Goal: Task Accomplishment & Management: Complete application form

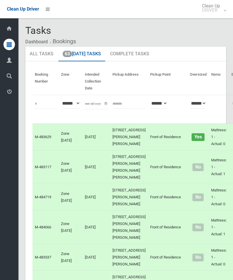
scroll to position [2514, 0]
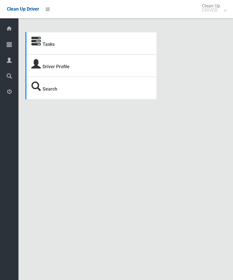
click at [39, 45] on icon at bounding box center [35, 41] width 9 height 9
click at [48, 47] on link "Tasks" at bounding box center [48, 44] width 12 height 5
click at [47, 44] on link "Tasks" at bounding box center [48, 44] width 12 height 5
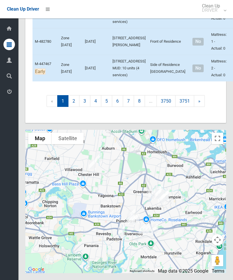
scroll to position [739, 0]
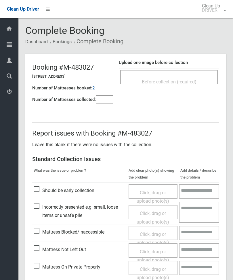
click at [112, 103] on input"] "number" at bounding box center [104, 100] width 17 height 8
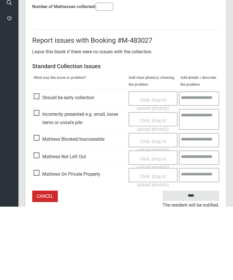
scroll to position [41, 0]
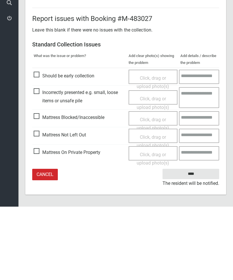
type input"] "*"
click at [43, 204] on span "Mattress Not Left Out" at bounding box center [60, 208] width 52 height 9
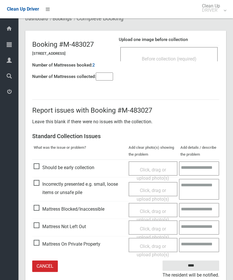
click at [156, 231] on div "Click, drag or upload photo(s)" at bounding box center [153, 233] width 40 height 17
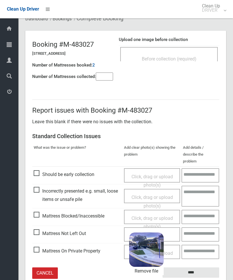
click at [198, 268] on input "****" at bounding box center [190, 273] width 57 height 11
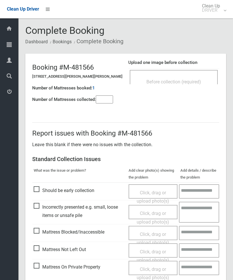
click at [188, 73] on div "Before collection (required)" at bounding box center [173, 77] width 88 height 14
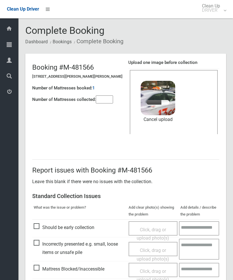
click at [109, 96] on input"] "number" at bounding box center [104, 100] width 17 height 8
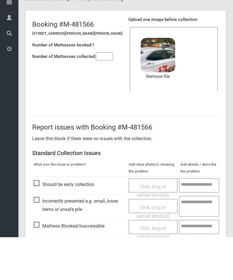
scroll to position [79, 0]
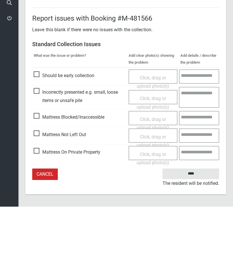
type input"] "*"
click at [201, 242] on input "****" at bounding box center [190, 247] width 57 height 11
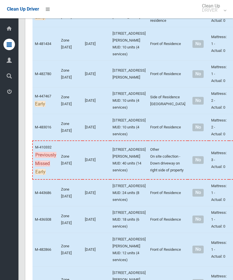
scroll to position [667, 0]
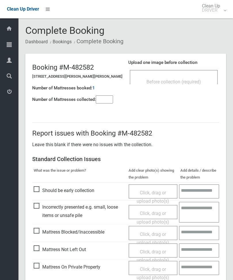
click at [198, 76] on div "Before collection (required)" at bounding box center [173, 81] width 75 height 11
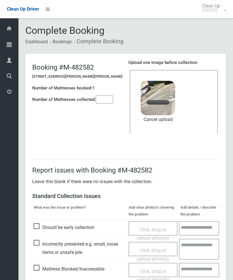
click at [105, 99] on input"] "number" at bounding box center [104, 100] width 17 height 8
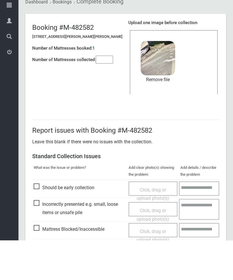
scroll to position [79, 0]
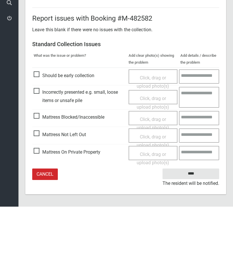
type input"] "*"
click at [197, 242] on input "****" at bounding box center [190, 247] width 57 height 11
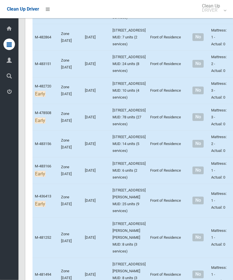
scroll to position [940, 0]
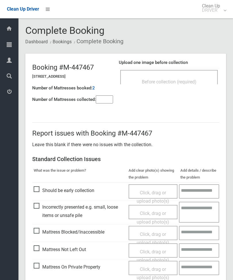
click at [105, 98] on input"] "number" at bounding box center [104, 100] width 17 height 8
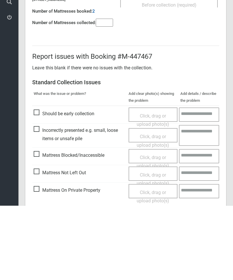
scroll to position [41, 0]
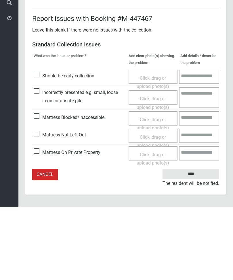
type input"] "*"
click at [43, 204] on span "Mattress Not Left Out" at bounding box center [60, 208] width 52 height 9
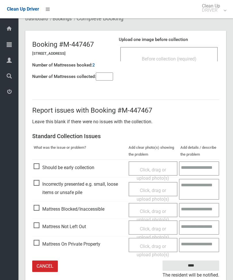
click at [159, 227] on span "Click, drag or upload photo(s)" at bounding box center [152, 233] width 32 height 14
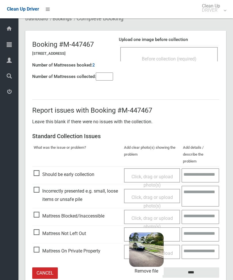
click at [202, 268] on input "****" at bounding box center [190, 273] width 57 height 11
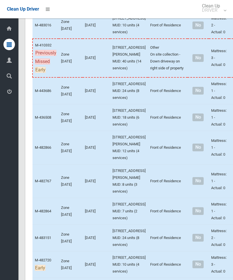
scroll to position [799, 0]
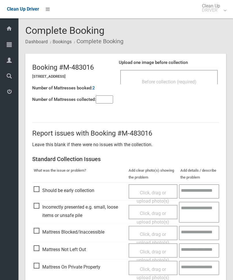
click at [189, 78] on div "Before collection (required)" at bounding box center [168, 81] width 85 height 11
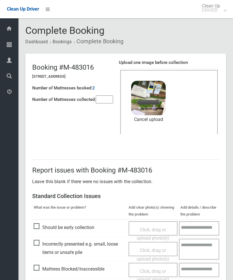
click at [105, 96] on input"] "number" at bounding box center [104, 100] width 17 height 8
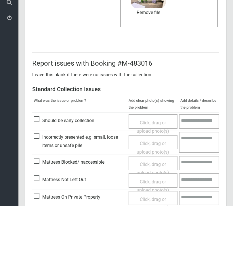
scroll to position [79, 0]
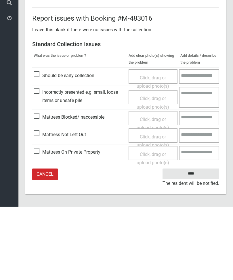
type input"] "*"
click at [200, 242] on input "****" at bounding box center [190, 247] width 57 height 11
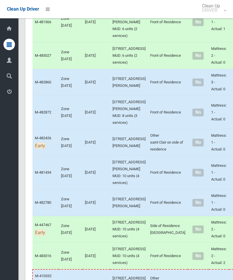
scroll to position [537, 0]
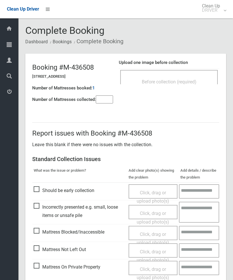
click at [188, 82] on span "Before collection (required)" at bounding box center [169, 81] width 55 height 5
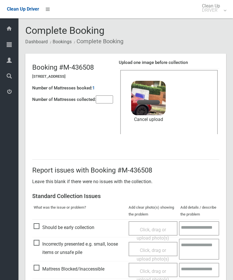
click at [109, 104] on input"] "number" at bounding box center [104, 100] width 17 height 8
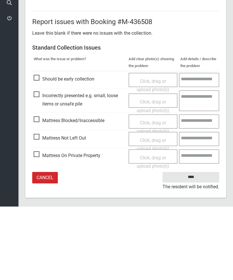
scroll to position [79, 0]
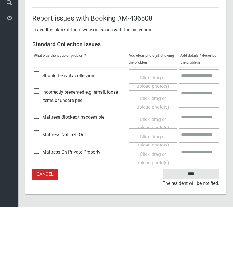
type input"] "*"
click at [201, 242] on input "****" at bounding box center [190, 247] width 57 height 11
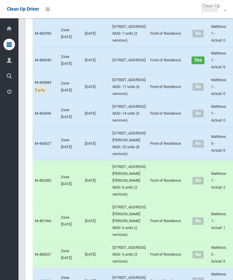
scroll to position [340, 0]
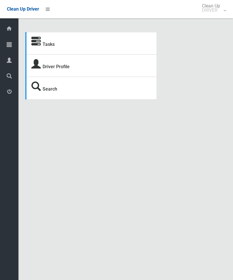
click at [51, 46] on link "Tasks" at bounding box center [48, 44] width 12 height 5
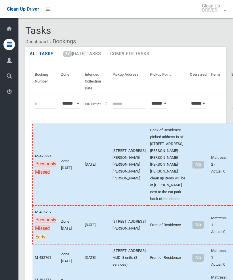
click at [83, 61] on link "77 [DATE] Tasks" at bounding box center [81, 54] width 47 height 15
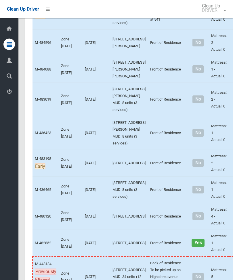
scroll to position [1255, 0]
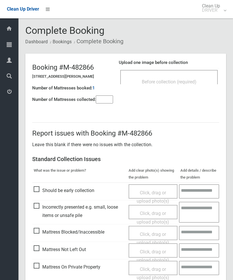
click at [190, 79] on div "Before collection (required)" at bounding box center [168, 81] width 85 height 11
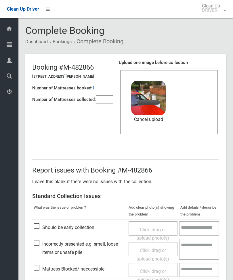
click at [106, 103] on input"] "number" at bounding box center [104, 100] width 17 height 8
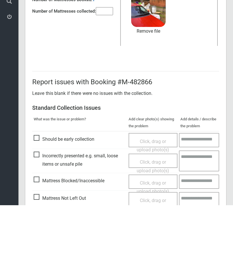
scroll to position [79, 0]
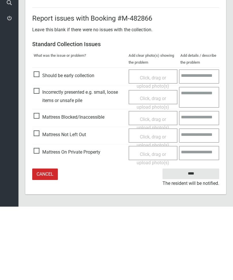
type input"] "*"
click at [197, 242] on input "****" at bounding box center [190, 247] width 57 height 11
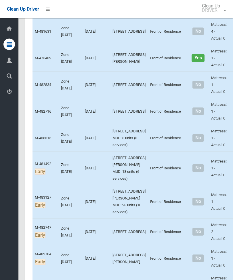
scroll to position [1997, 0]
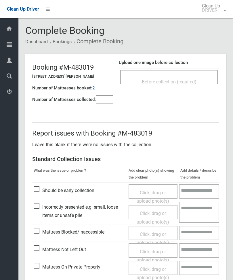
click at [180, 80] on span "Before collection (required)" at bounding box center [169, 81] width 55 height 5
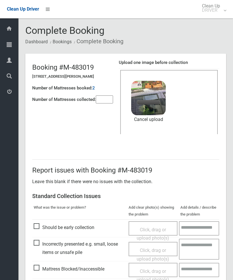
click at [104, 104] on input"] "number" at bounding box center [104, 100] width 17 height 8
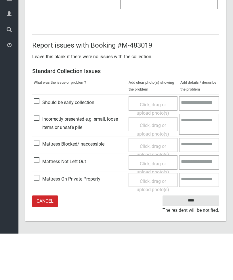
type input"] "*"
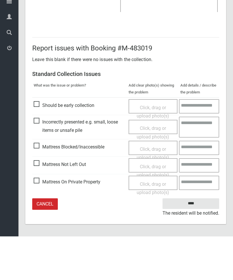
click at [192, 242] on input "****" at bounding box center [190, 247] width 57 height 11
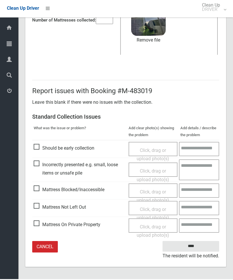
scroll to position [60, 0]
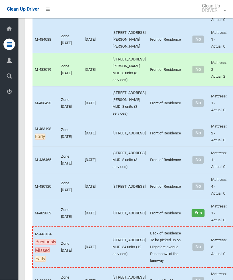
scroll to position [1269, 0]
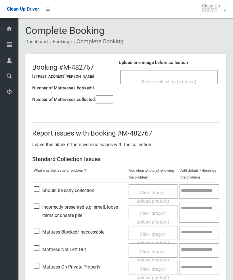
click at [102, 101] on input"] "number" at bounding box center [104, 100] width 17 height 8
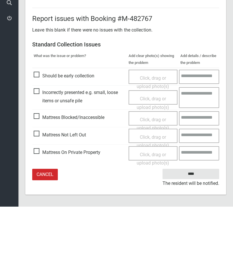
type input"] "*"
click at [39, 204] on span "Mattress Not Left Out" at bounding box center [60, 208] width 52 height 9
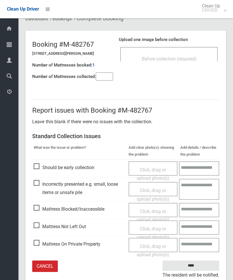
click at [152, 230] on span "Click, drag or upload photo(s)" at bounding box center [152, 233] width 32 height 14
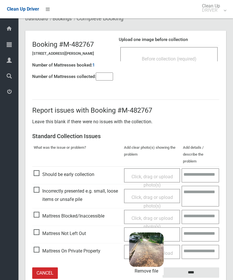
click at [202, 268] on input "****" at bounding box center [190, 273] width 57 height 11
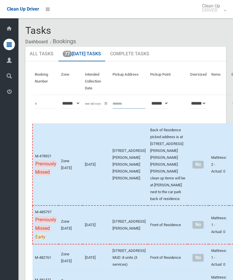
click at [117, 103] on input "text" at bounding box center [128, 103] width 33 height 11
type input "**********"
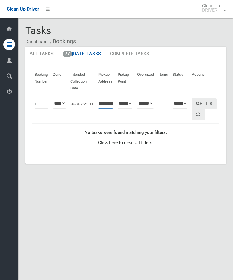
click at [110, 108] on input "**********" at bounding box center [105, 103] width 15 height 11
type input "*"
click at [87, 61] on link "77 [DATE] Tasks" at bounding box center [81, 54] width 47 height 15
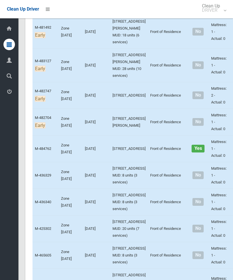
scroll to position [2126, 0]
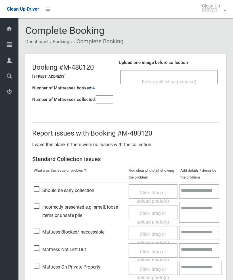
scroll to position [5, 0]
click at [101, 104] on input"] "number" at bounding box center [104, 100] width 17 height 8
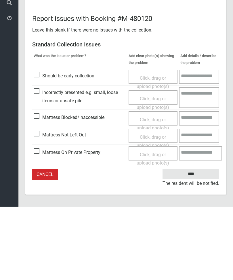
type input"] "*"
click at [38, 204] on span "Mattress Not Left Out" at bounding box center [60, 208] width 52 height 9
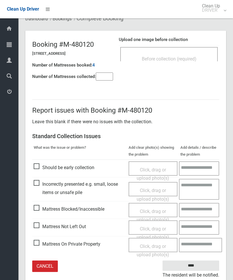
click at [154, 227] on span "Click, drag or upload photo(s)" at bounding box center [152, 233] width 32 height 14
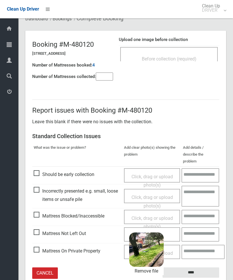
click at [197, 268] on input "****" at bounding box center [190, 273] width 57 height 11
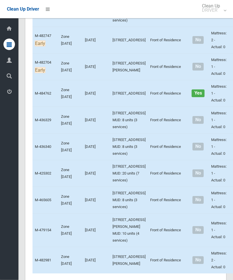
scroll to position [2172, 0]
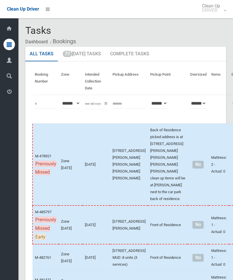
click at [85, 60] on link "77 [DATE] Tasks" at bounding box center [81, 54] width 47 height 15
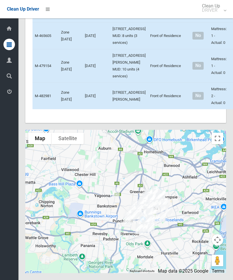
scroll to position [2246, 0]
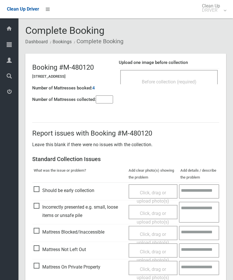
click at [178, 79] on span "Before collection (required)" at bounding box center [169, 81] width 55 height 5
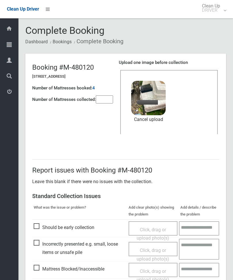
click at [103, 103] on input"] "number" at bounding box center [104, 100] width 17 height 8
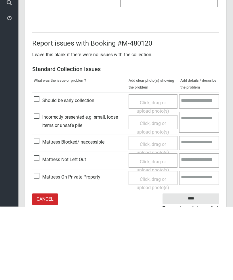
scroll to position [79, 0]
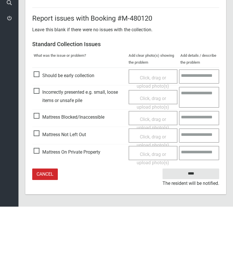
type input"] "*"
click at [197, 242] on input "****" at bounding box center [190, 247] width 57 height 11
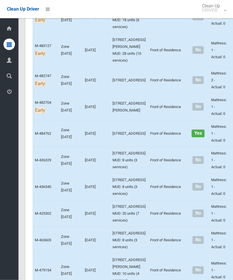
scroll to position [2165, 0]
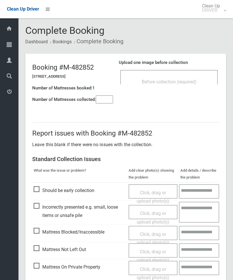
click at [100, 100] on input"] "number" at bounding box center [104, 100] width 17 height 8
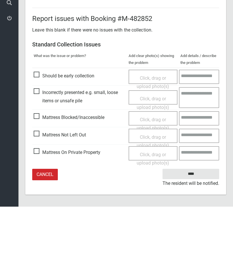
type input"] "*"
click at [42, 204] on span "Mattress Not Left Out" at bounding box center [60, 208] width 52 height 9
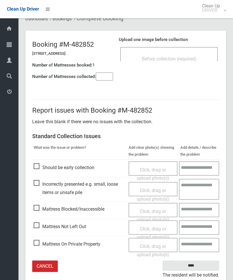
click at [154, 231] on div "Click, drag or upload photo(s)" at bounding box center [153, 233] width 40 height 17
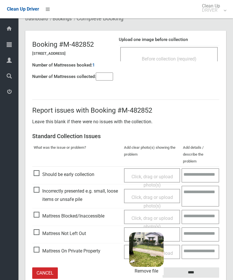
click at [198, 268] on input "****" at bounding box center [190, 273] width 57 height 11
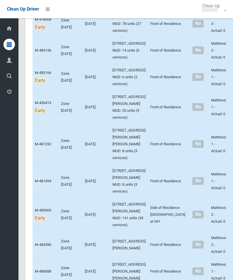
scroll to position [1122, 0]
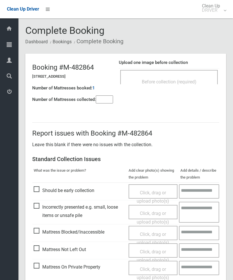
click at [185, 80] on span "Before collection (required)" at bounding box center [169, 81] width 55 height 5
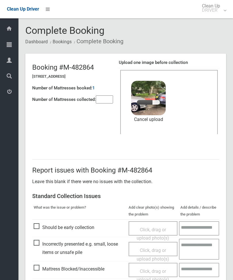
click at [109, 97] on input"] "number" at bounding box center [104, 100] width 17 height 8
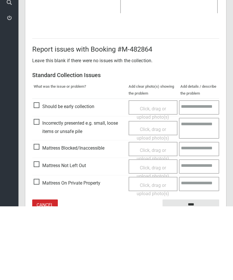
scroll to position [79, 0]
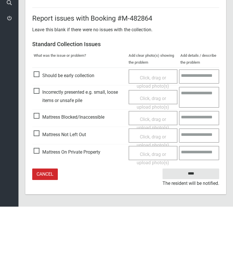
type input"] "*"
click at [195, 242] on input "****" at bounding box center [190, 247] width 57 height 11
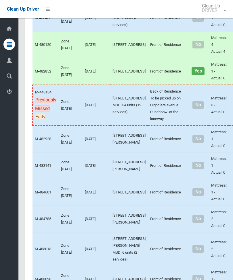
scroll to position [1411, 0]
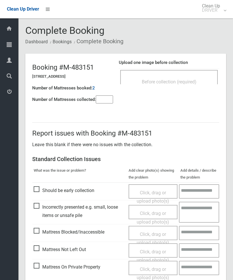
click at [198, 75] on div "Before collection (required)" at bounding box center [168, 77] width 97 height 14
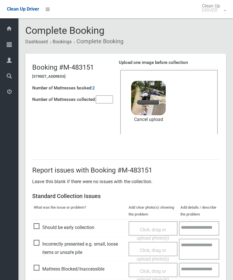
click at [105, 98] on input"] "number" at bounding box center [104, 100] width 17 height 8
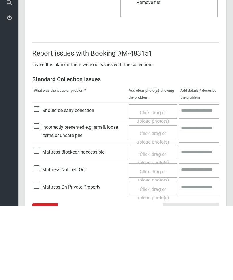
scroll to position [79, 0]
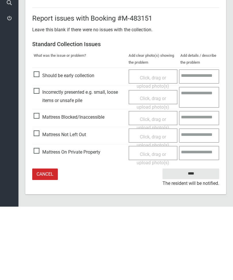
type input"] "*"
click at [197, 242] on input "****" at bounding box center [190, 247] width 57 height 11
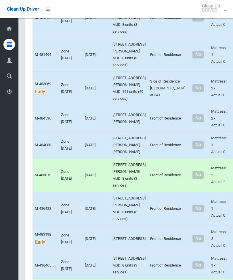
scroll to position [1140, 0]
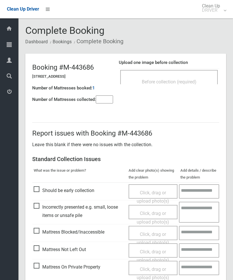
click at [195, 82] on span "Before collection (required)" at bounding box center [169, 81] width 55 height 5
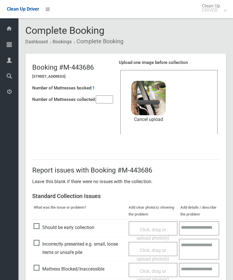
click at [108, 99] on input"] "number" at bounding box center [104, 100] width 17 height 8
type input"] "*"
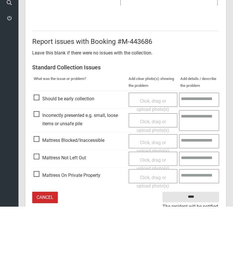
scroll to position [79, 0]
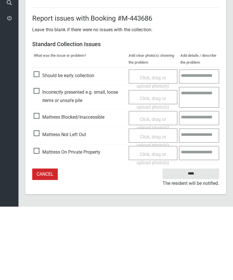
type input"] "*"
click at [190, 242] on input "****" at bounding box center [190, 247] width 57 height 11
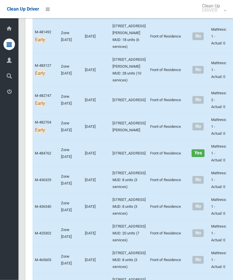
scroll to position [2169, 0]
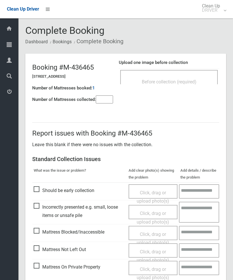
click at [195, 78] on div "Before collection (required)" at bounding box center [168, 81] width 85 height 11
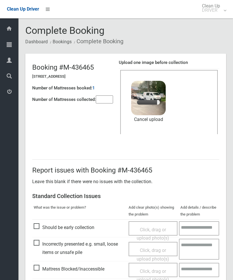
click at [107, 103] on input"] "number" at bounding box center [104, 100] width 17 height 8
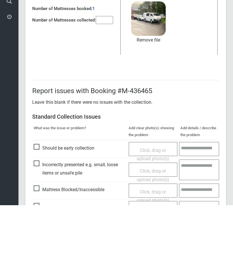
scroll to position [79, 0]
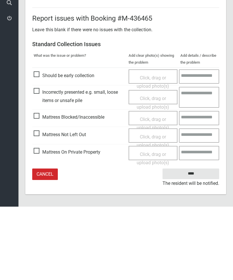
type input"] "*"
click at [191, 242] on input "****" at bounding box center [190, 247] width 57 height 11
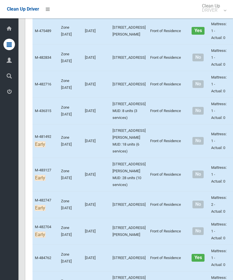
scroll to position [2018, 0]
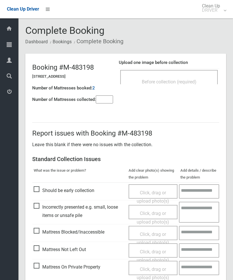
click at [179, 76] on div "Before collection (required)" at bounding box center [168, 77] width 97 height 14
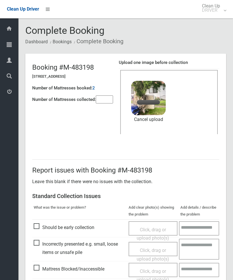
click at [105, 98] on input"] "number" at bounding box center [104, 100] width 17 height 8
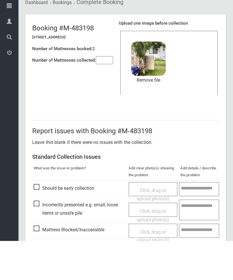
scroll to position [79, 0]
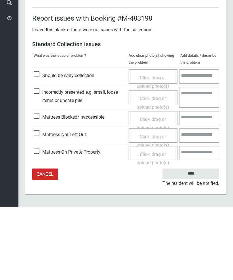
type input"] "*"
click at [200, 242] on input "****" at bounding box center [190, 247] width 57 height 11
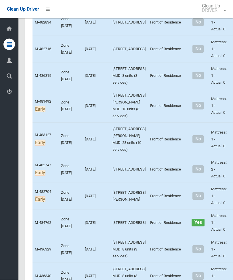
scroll to position [2042, 0]
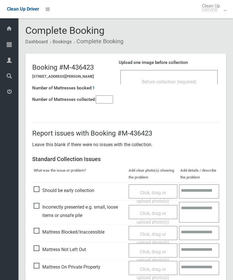
click at [193, 70] on div "Before collection (required)" at bounding box center [168, 77] width 97 height 14
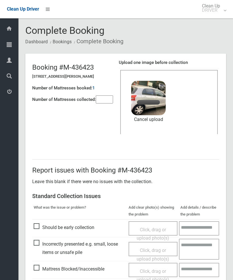
click at [105, 100] on input"] "number" at bounding box center [104, 100] width 17 height 8
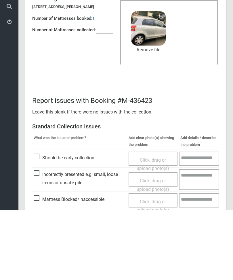
scroll to position [79, 0]
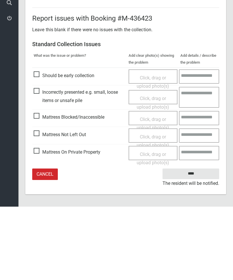
type input"] "*"
click at [196, 242] on input "****" at bounding box center [190, 247] width 57 height 11
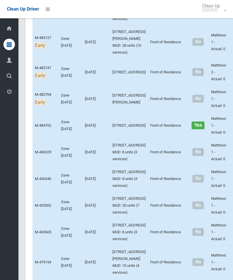
scroll to position [2245, 0]
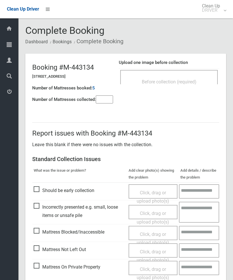
click at [187, 75] on div "Before collection (required)" at bounding box center [168, 77] width 97 height 14
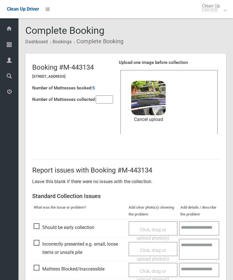
click at [102, 98] on input"] "number" at bounding box center [104, 100] width 17 height 8
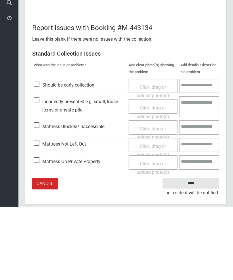
scroll to position [79, 0]
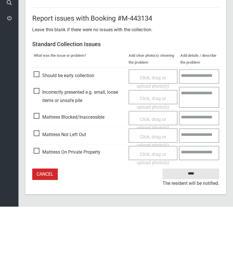
type input"] "*"
click at [195, 242] on input "****" at bounding box center [190, 247] width 57 height 11
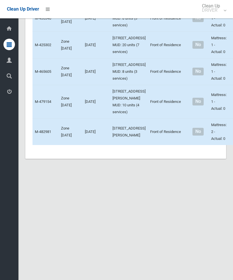
scroll to position [2336, 0]
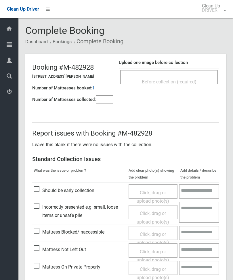
click at [187, 82] on span "Before collection (required)" at bounding box center [169, 81] width 55 height 5
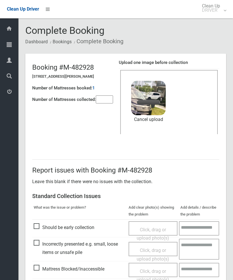
click at [108, 108] on header "Booking #M-482928 [STREET_ADDRESS][PERSON_NAME] Number of Mattresses booked: 1 …" at bounding box center [125, 100] width 200 height 92
click at [109, 100] on input"] "number" at bounding box center [104, 100] width 17 height 8
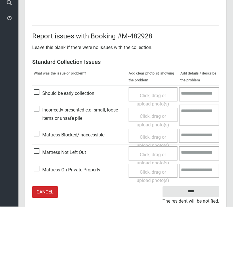
scroll to position [79, 0]
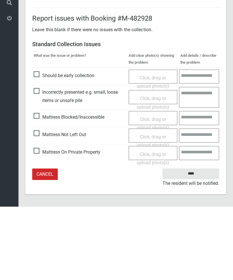
type input"] "*"
click at [198, 242] on input "****" at bounding box center [190, 247] width 57 height 11
click at [2, 4] on div "Clean Up Driver" at bounding box center [28, 9] width 56 height 18
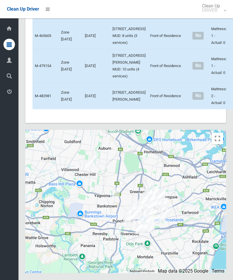
scroll to position [2453, 0]
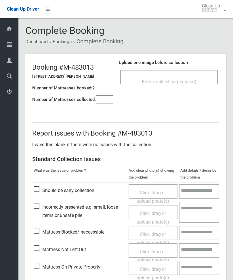
click at [190, 76] on div "Before collection (required)" at bounding box center [168, 81] width 85 height 11
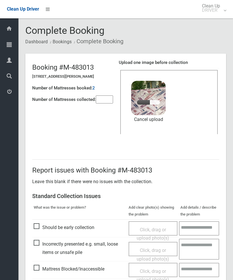
click at [97, 98] on input"] "number" at bounding box center [104, 100] width 17 height 8
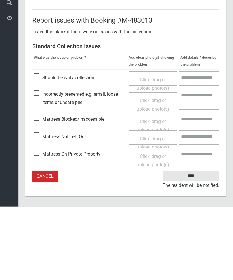
scroll to position [79, 0]
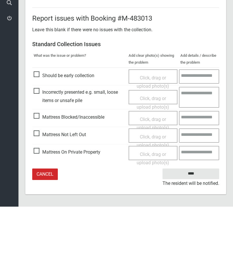
type input"] "*"
click at [200, 242] on input "****" at bounding box center [190, 247] width 57 height 11
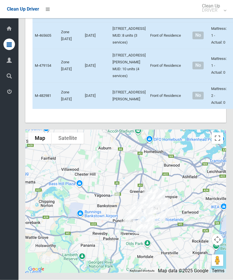
scroll to position [2469, 0]
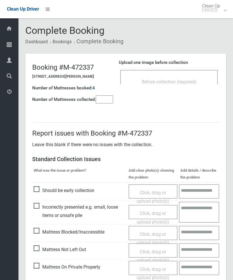
click at [99, 102] on input"] "number" at bounding box center [104, 100] width 17 height 8
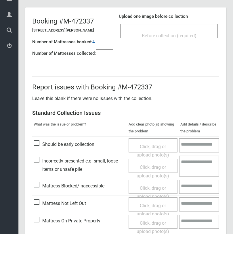
scroll to position [41, 0]
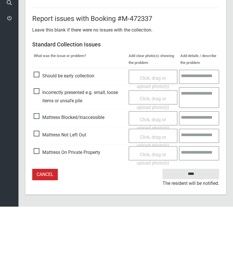
type input"] "*"
click at [39, 204] on span "Mattress Not Left Out" at bounding box center [60, 208] width 52 height 9
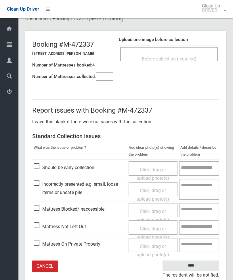
click at [153, 227] on span "Click, drag or upload photo(s)" at bounding box center [152, 233] width 32 height 14
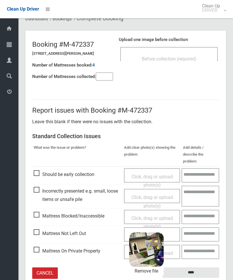
click at [206, 269] on input "****" at bounding box center [190, 273] width 57 height 11
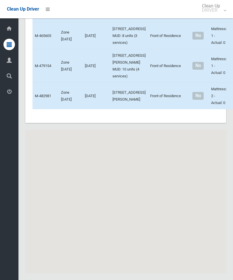
scroll to position [2482, 0]
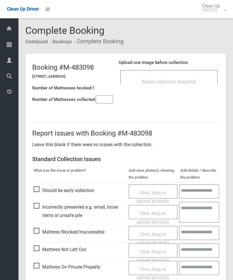
click at [190, 84] on span "Before collection (required)" at bounding box center [169, 81] width 55 height 5
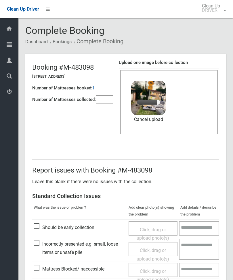
click at [104, 101] on input"] "number" at bounding box center [104, 100] width 17 height 8
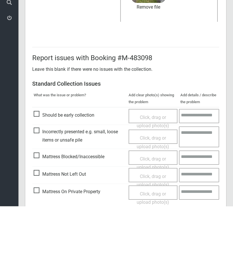
scroll to position [79, 0]
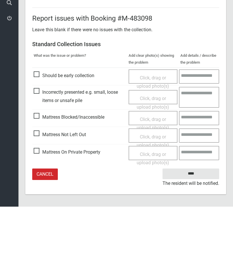
type input"] "*"
click at [190, 242] on input "****" at bounding box center [190, 247] width 57 height 11
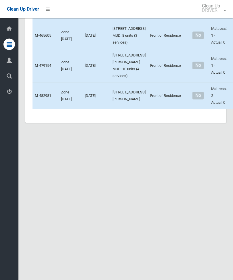
scroll to position [2361, 0]
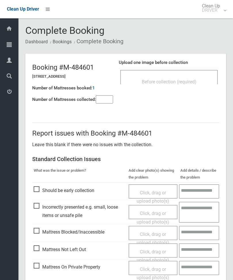
click at [186, 82] on span "Before collection (required)" at bounding box center [169, 81] width 55 height 5
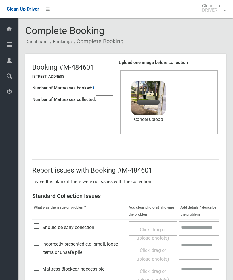
click at [111, 100] on input"] "number" at bounding box center [104, 100] width 17 height 8
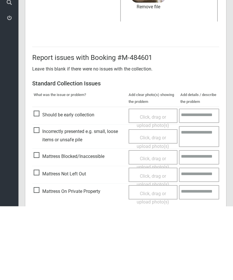
scroll to position [79, 0]
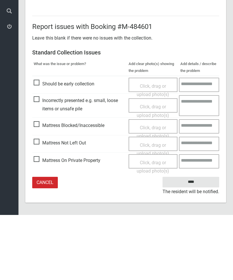
type input"] "*"
click at [194, 242] on input "****" at bounding box center [190, 247] width 57 height 11
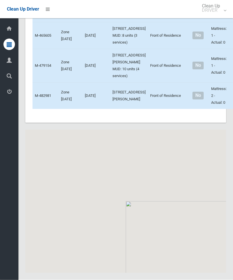
scroll to position [2389, 0]
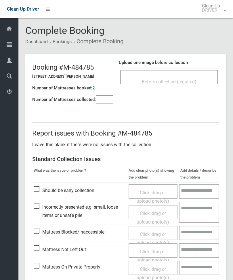
click at [191, 83] on span "Before collection (required)" at bounding box center [169, 81] width 55 height 5
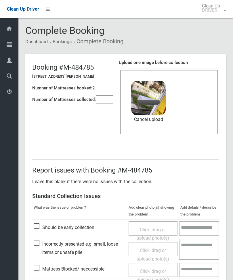
click at [104, 98] on input"] "number" at bounding box center [104, 100] width 17 height 8
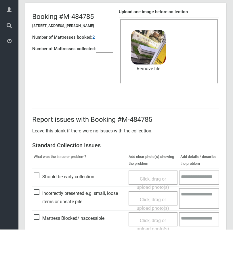
scroll to position [79, 0]
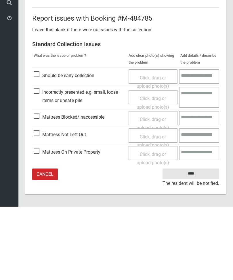
type input"] "*"
click at [188, 242] on input "****" at bounding box center [190, 247] width 57 height 11
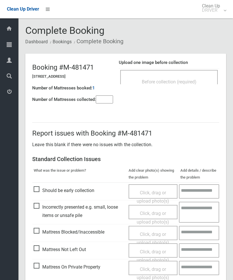
click at [180, 83] on span "Before collection (required)" at bounding box center [169, 81] width 55 height 5
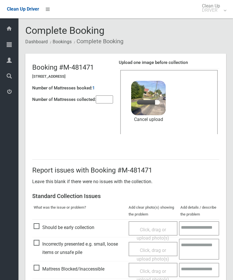
click at [106, 100] on input"] "number" at bounding box center [104, 100] width 17 height 8
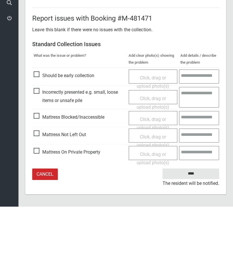
type input"] "*"
click at [194, 242] on input "****" at bounding box center [190, 247] width 57 height 11
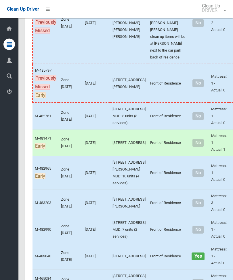
scroll to position [142, 0]
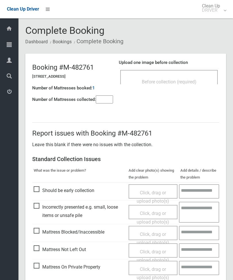
click at [183, 86] on div "Before collection (required)" at bounding box center [168, 81] width 85 height 11
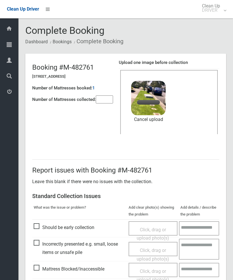
click at [106, 103] on input"] "number" at bounding box center [104, 100] width 17 height 8
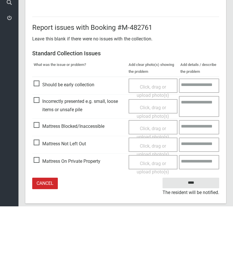
scroll to position [79, 0]
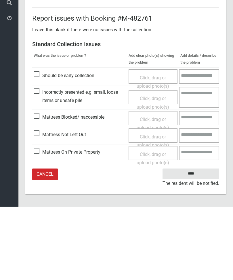
type input"] "*"
click at [202, 242] on input "****" at bounding box center [190, 247] width 57 height 11
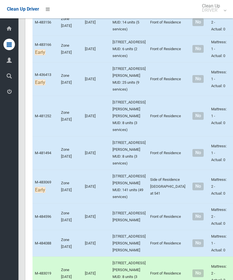
scroll to position [1065, 0]
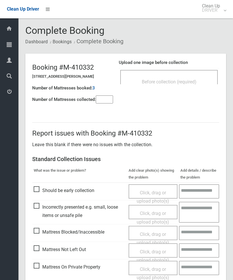
click at [202, 80] on div "Before collection (required)" at bounding box center [168, 81] width 85 height 11
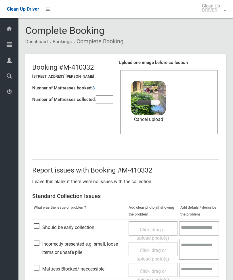
click at [105, 103] on input"] "number" at bounding box center [104, 100] width 17 height 8
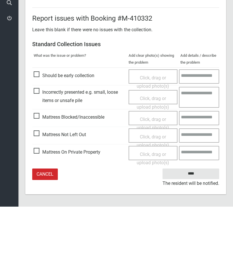
type input"] "*"
click at [197, 242] on input "****" at bounding box center [190, 247] width 57 height 11
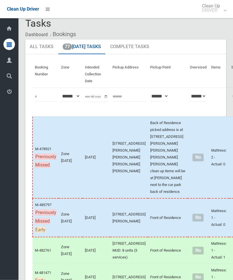
scroll to position [7, 0]
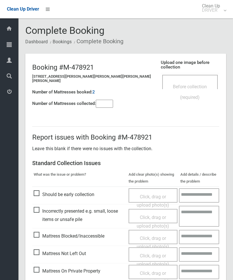
click at [173, 84] on span "Before collection (required)" at bounding box center [190, 92] width 34 height 16
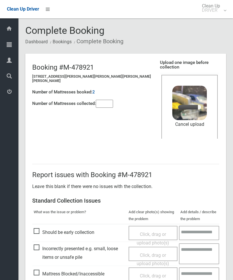
click at [106, 100] on input"] "number" at bounding box center [104, 104] width 17 height 8
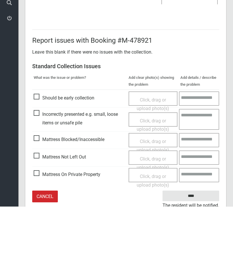
scroll to position [79, 0]
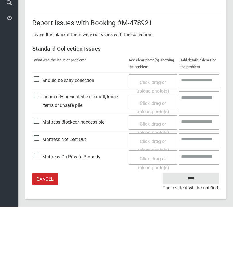
type input"] "*"
click at [190, 247] on input "****" at bounding box center [190, 252] width 57 height 11
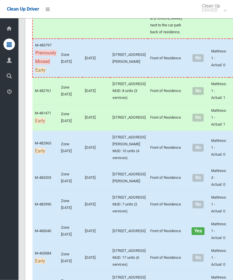
scroll to position [167, 0]
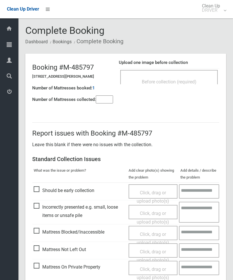
click at [110, 103] on input"] "number" at bounding box center [104, 100] width 17 height 8
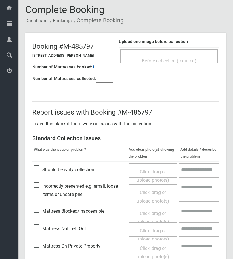
scroll to position [41, 0]
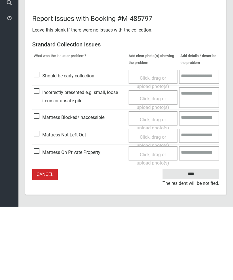
type input"] "*"
click at [42, 204] on span "Mattress Not Left Out" at bounding box center [60, 208] width 52 height 9
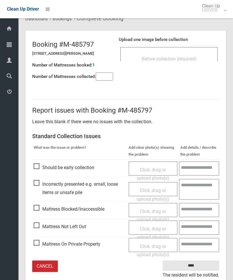
click at [160, 227] on span "Click, drag or upload photo(s)" at bounding box center [152, 233] width 32 height 14
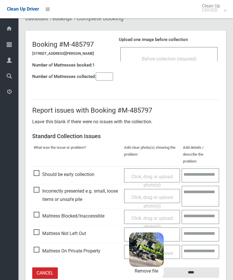
click at [198, 268] on input "****" at bounding box center [190, 273] width 57 height 11
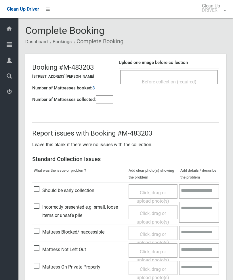
click at [191, 72] on div "Before collection (required)" at bounding box center [168, 77] width 97 height 14
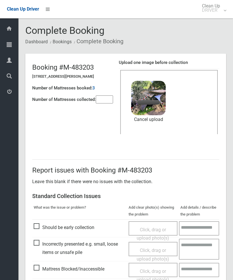
click at [111, 98] on input"] "number" at bounding box center [104, 100] width 17 height 8
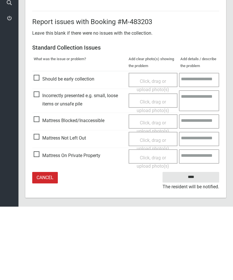
scroll to position [79, 0]
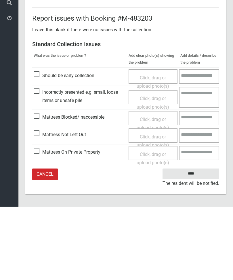
type input"] "*"
click at [200, 242] on input "****" at bounding box center [190, 247] width 57 height 11
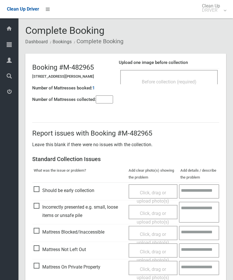
click at [194, 77] on div "Before collection (required)" at bounding box center [168, 81] width 85 height 11
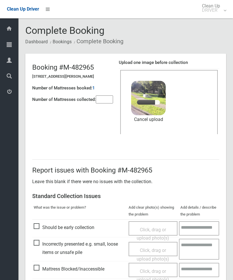
click at [107, 96] on input"] "number" at bounding box center [104, 100] width 17 height 8
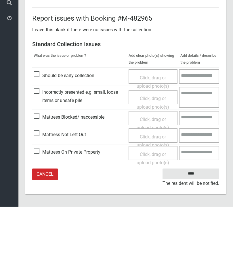
type input"] "*"
click at [202, 242] on input "****" at bounding box center [190, 247] width 57 height 11
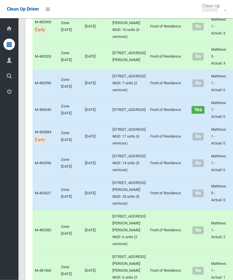
scroll to position [289, 0]
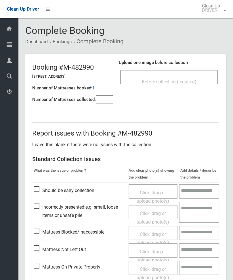
click at [100, 103] on input"] "number" at bounding box center [104, 100] width 17 height 8
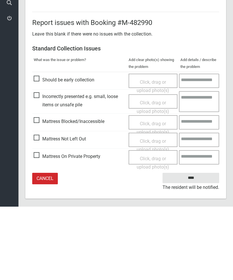
scroll to position [41, 0]
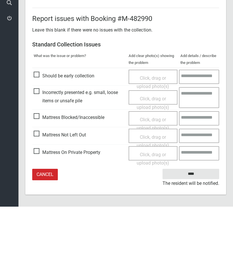
type input"] "*"
click at [37, 204] on span "Mattress Not Left Out" at bounding box center [60, 208] width 52 height 9
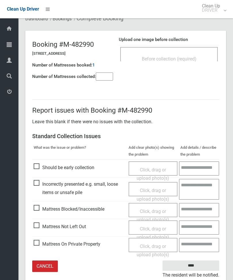
click at [156, 227] on span "Click, drag or upload photo(s)" at bounding box center [152, 233] width 32 height 14
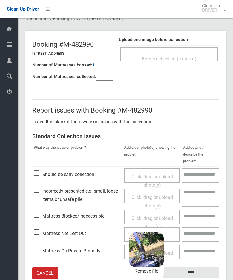
click at [200, 268] on input "****" at bounding box center [190, 273] width 57 height 11
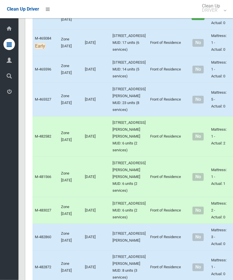
scroll to position [382, 0]
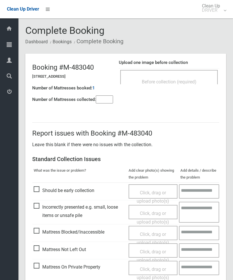
click at [189, 81] on span "Before collection (required)" at bounding box center [169, 81] width 55 height 5
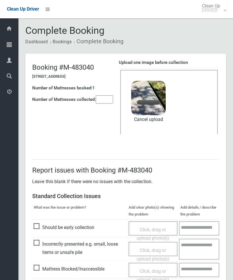
click at [109, 98] on input"] "number" at bounding box center [104, 100] width 17 height 8
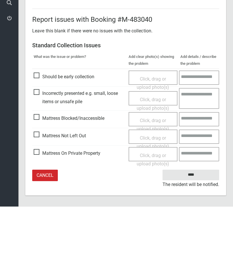
scroll to position [79, 0]
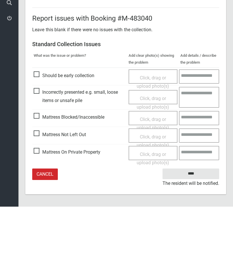
type input"] "*"
click at [202, 242] on input "****" at bounding box center [190, 247] width 57 height 11
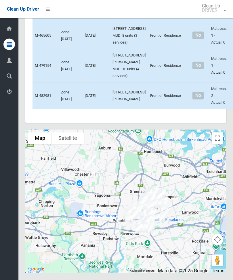
scroll to position [3457, 0]
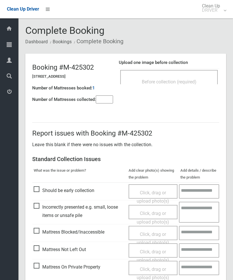
click at [187, 74] on div "Before collection (required)" at bounding box center [168, 77] width 97 height 14
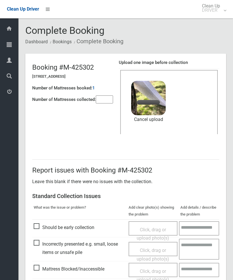
click at [106, 102] on input"] "number" at bounding box center [104, 100] width 17 height 8
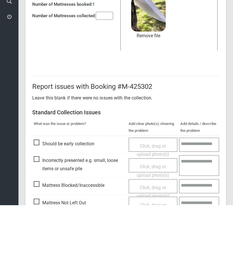
scroll to position [79, 0]
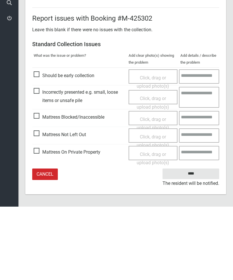
type input"] "*"
click at [200, 242] on input "****" at bounding box center [190, 247] width 57 height 11
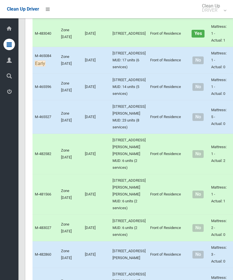
scroll to position [438, 0]
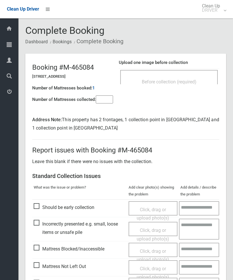
click at [184, 79] on span "Before collection (required)" at bounding box center [169, 81] width 55 height 5
click at [103, 103] on input"] "number" at bounding box center [104, 100] width 17 height 8
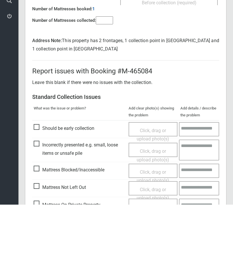
scroll to position [58, 0]
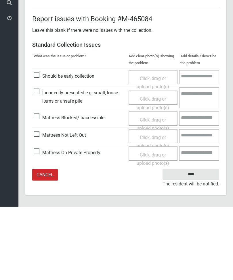
type input"] "*"
click at [40, 205] on span "Mattress Not Left Out" at bounding box center [60, 209] width 52 height 9
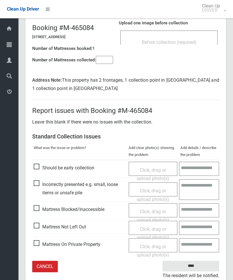
click at [160, 229] on span "Click, drag or upload photo(s)" at bounding box center [152, 234] width 32 height 14
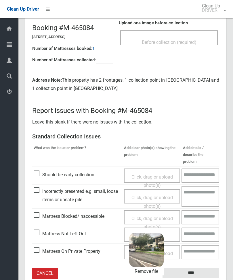
click at [194, 268] on input "****" at bounding box center [190, 273] width 57 height 11
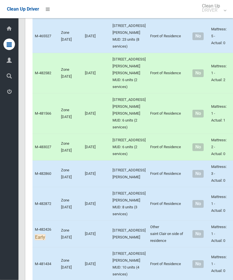
scroll to position [447, 0]
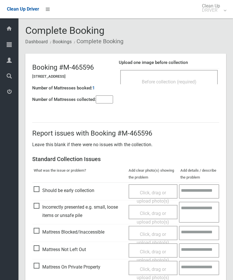
click at [113, 96] on input"] "number" at bounding box center [104, 100] width 17 height 8
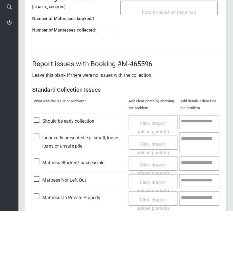
scroll to position [41, 0]
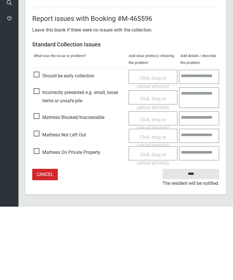
type input"] "*"
click at [42, 204] on span "Mattress Not Left Out" at bounding box center [60, 208] width 52 height 9
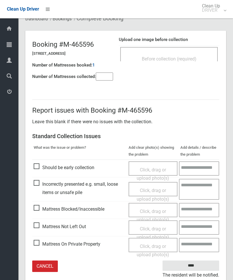
click at [154, 229] on span "Click, drag or upload photo(s)" at bounding box center [152, 233] width 32 height 14
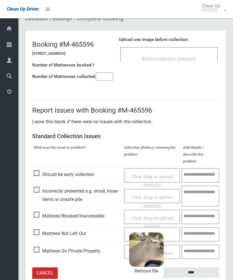
click at [202, 268] on input "****" at bounding box center [190, 273] width 57 height 11
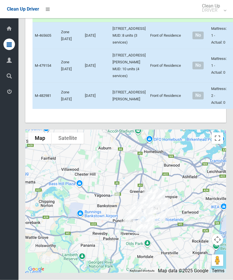
scroll to position [3545, 0]
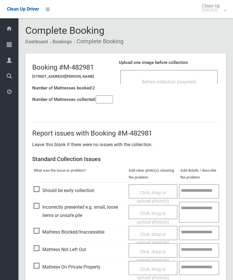
click at [183, 72] on div "Before collection (required)" at bounding box center [168, 77] width 97 height 14
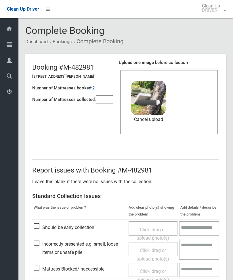
click at [112, 103] on input"] "number" at bounding box center [104, 100] width 17 height 8
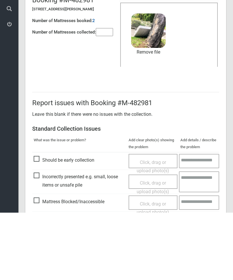
scroll to position [79, 0]
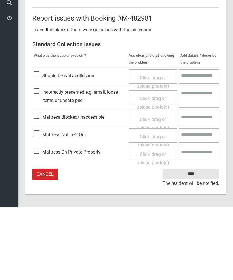
type input"] "*"
click at [197, 242] on input "****" at bounding box center [190, 247] width 57 height 11
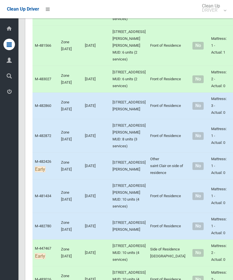
scroll to position [534, 0]
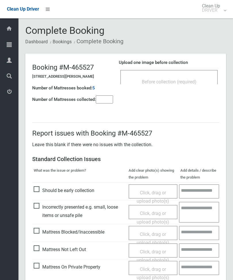
click at [186, 78] on div "Before collection (required)" at bounding box center [168, 81] width 85 height 11
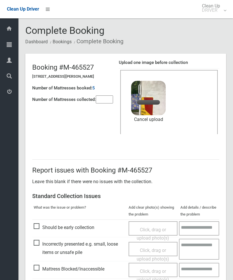
click at [106, 103] on input"] "number" at bounding box center [104, 100] width 17 height 8
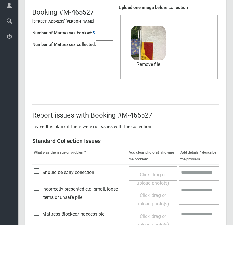
scroll to position [79, 0]
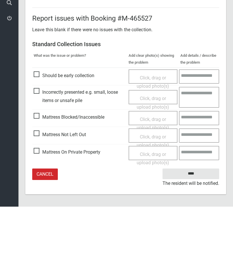
type input"] "*"
click at [195, 242] on input "****" at bounding box center [190, 247] width 57 height 11
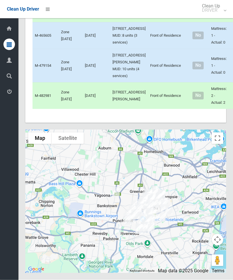
scroll to position [3541, 0]
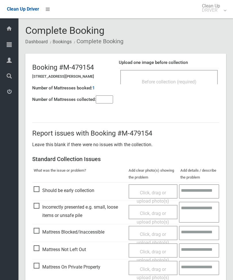
click at [174, 72] on div "Before collection (required)" at bounding box center [168, 77] width 97 height 14
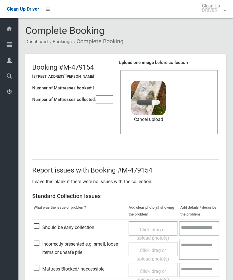
click at [106, 101] on input"] "number" at bounding box center [104, 100] width 17 height 8
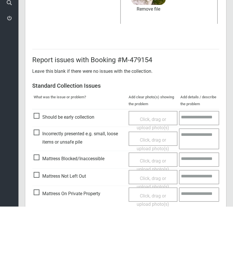
scroll to position [79, 0]
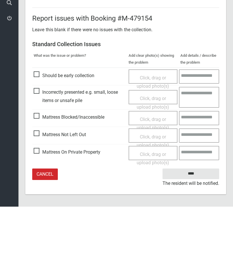
type input"] "*"
click at [194, 242] on input "****" at bounding box center [190, 247] width 57 height 11
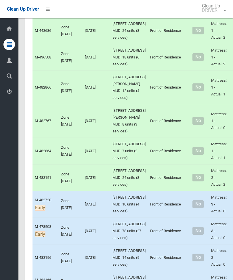
scroll to position [822, 0]
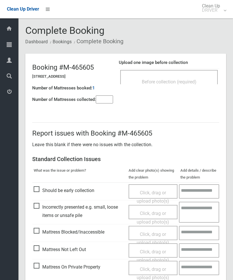
click at [192, 80] on span "Before collection (required)" at bounding box center [169, 81] width 55 height 5
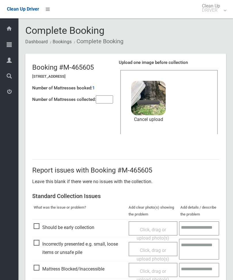
click at [104, 103] on input"] "number" at bounding box center [104, 100] width 17 height 8
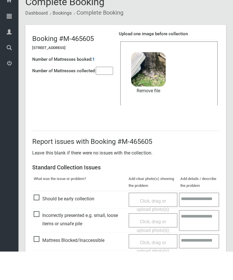
scroll to position [79, 0]
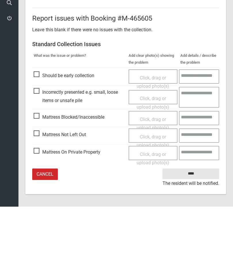
type input"] "*"
click at [200, 242] on input "****" at bounding box center [190, 247] width 57 height 11
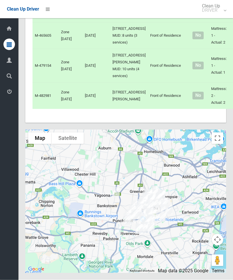
scroll to position [3383, 0]
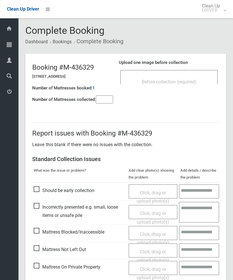
click at [105, 100] on input"] "number" at bounding box center [104, 100] width 17 height 8
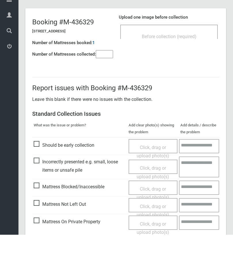
scroll to position [41, 0]
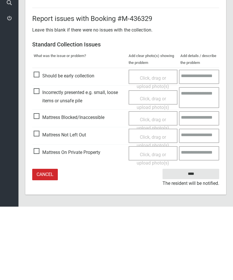
type input"] "*"
click at [36, 204] on span "Mattress Not Left Out" at bounding box center [60, 208] width 52 height 9
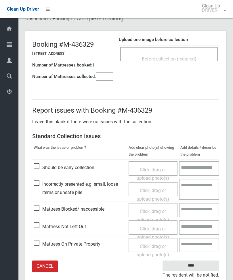
click at [149, 231] on div "Click, drag or upload photo(s)" at bounding box center [153, 233] width 40 height 17
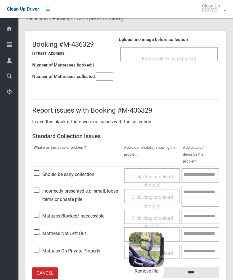
click at [198, 268] on input "****" at bounding box center [190, 273] width 57 height 11
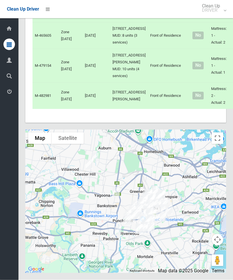
scroll to position [3429, 0]
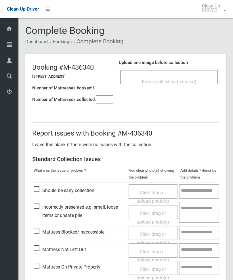
click at [102, 96] on input"] "number" at bounding box center [104, 100] width 17 height 8
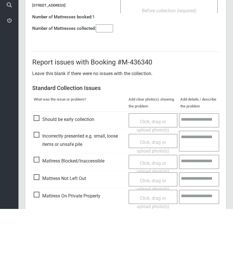
scroll to position [41, 0]
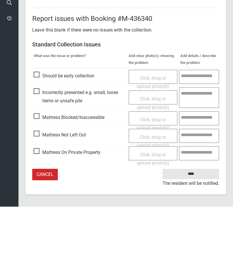
type input"] "*"
click at [39, 204] on span "Mattress Not Left Out" at bounding box center [60, 208] width 52 height 9
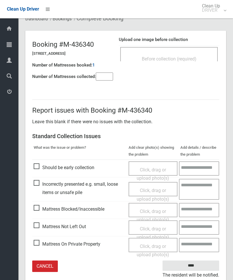
click at [164, 228] on div "Click, drag or upload photo(s)" at bounding box center [153, 233] width 40 height 17
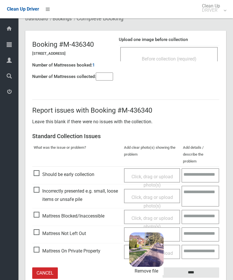
click at [199, 268] on input "****" at bounding box center [190, 273] width 57 height 11
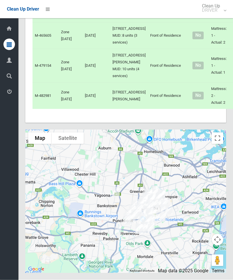
scroll to position [3031, 0]
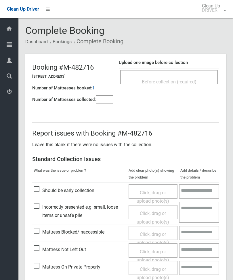
click at [190, 73] on div "Before collection (required)" at bounding box center [168, 77] width 97 height 14
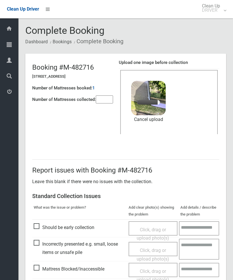
click at [110, 98] on input"] "number" at bounding box center [104, 100] width 17 height 8
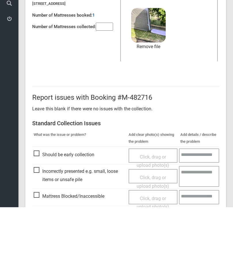
scroll to position [79, 0]
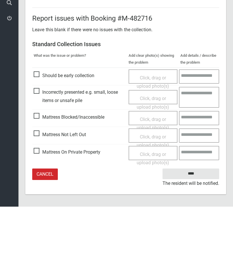
type input"] "*"
click at [198, 242] on input "****" at bounding box center [190, 247] width 57 height 11
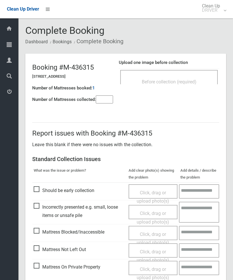
click at [113, 98] on input"] "number" at bounding box center [104, 100] width 17 height 8
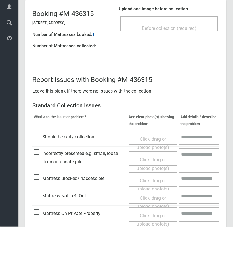
scroll to position [41, 0]
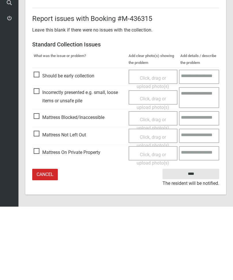
type input"] "*"
click at [39, 204] on span "Mattress Not Left Out" at bounding box center [60, 208] width 52 height 9
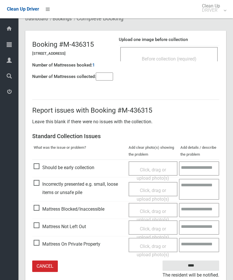
click at [160, 228] on span "Click, drag or upload photo(s)" at bounding box center [152, 233] width 32 height 14
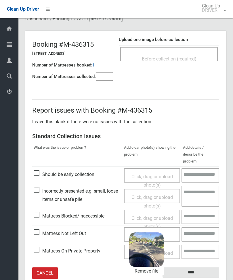
click at [200, 268] on input "****" at bounding box center [190, 273] width 57 height 11
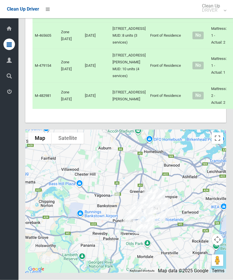
scroll to position [3291, 0]
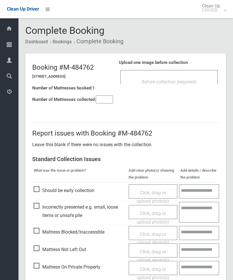
click at [113, 100] on input"] "number" at bounding box center [104, 100] width 17 height 8
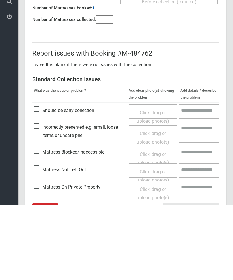
scroll to position [41, 0]
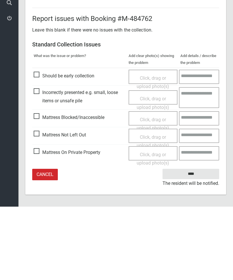
type input"] "*"
click at [38, 204] on span "Mattress Not Left Out" at bounding box center [60, 208] width 52 height 9
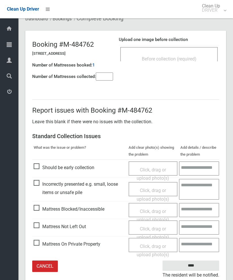
click at [148, 230] on div "Click, drag or upload photo(s)" at bounding box center [153, 233] width 40 height 17
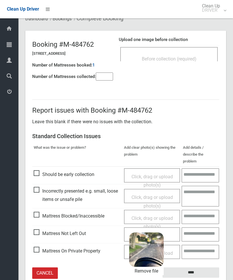
click at [197, 268] on input "****" at bounding box center [190, 273] width 57 height 11
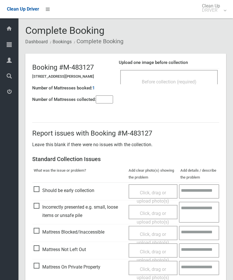
click at [193, 81] on span "Before collection (required)" at bounding box center [169, 81] width 55 height 5
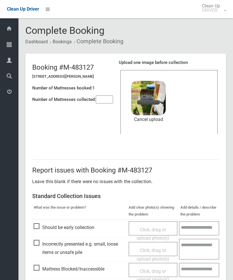
click at [102, 102] on input"] "number" at bounding box center [104, 100] width 17 height 8
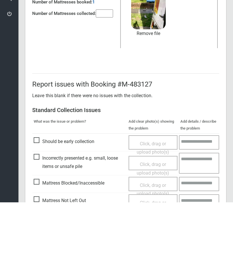
scroll to position [79, 0]
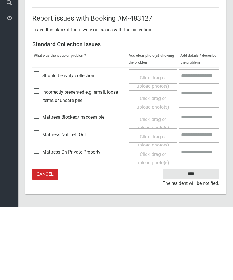
type input"] "*"
click at [194, 242] on input "****" at bounding box center [190, 247] width 57 height 11
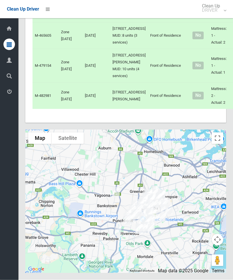
scroll to position [3231, 0]
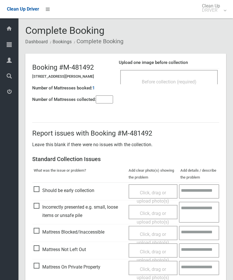
click at [102, 100] on input"] "number" at bounding box center [104, 100] width 17 height 8
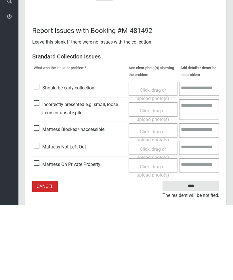
scroll to position [41, 0]
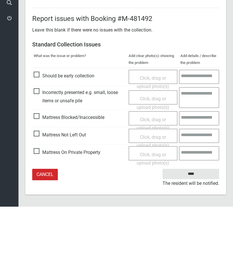
type input"] "*"
click at [39, 204] on span "Mattress Not Left Out" at bounding box center [60, 208] width 52 height 9
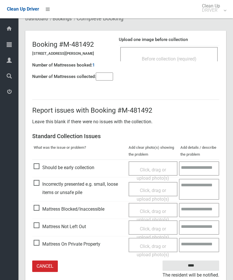
click at [158, 229] on span "Click, drag or upload photo(s)" at bounding box center [152, 233] width 32 height 14
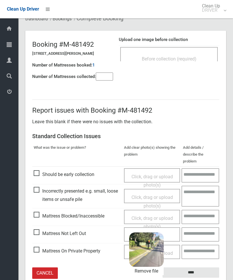
click at [202, 268] on input "****" at bounding box center [190, 273] width 57 height 11
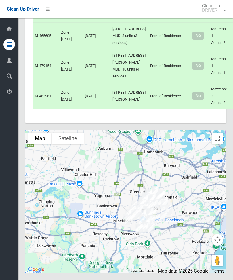
scroll to position [2913, 0]
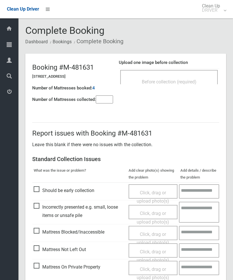
click at [185, 75] on div "Before collection (required)" at bounding box center [168, 77] width 97 height 14
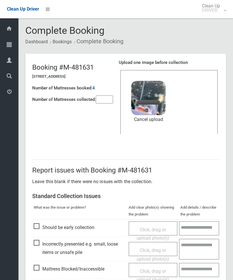
click at [105, 103] on input"] "number" at bounding box center [104, 100] width 17 height 8
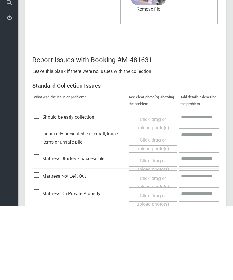
scroll to position [79, 0]
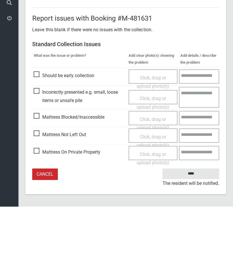
type input"] "*"
click at [195, 242] on input "****" at bounding box center [190, 247] width 57 height 11
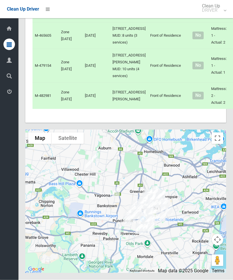
scroll to position [2557, 0]
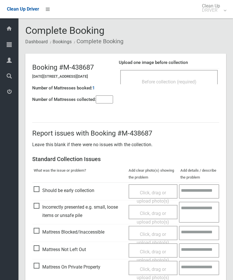
click at [186, 79] on div "Before collection (required)" at bounding box center [168, 81] width 85 height 11
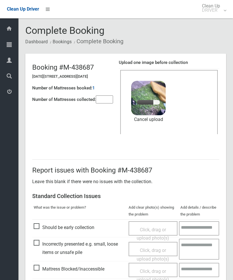
click at [111, 101] on input"] "number" at bounding box center [104, 100] width 17 height 8
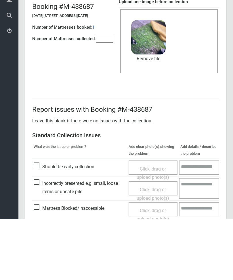
scroll to position [79, 0]
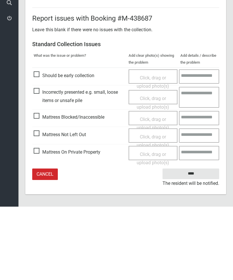
type input"] "*"
click at [193, 242] on input "****" at bounding box center [190, 247] width 57 height 11
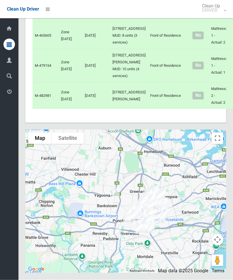
scroll to position [2752, 0]
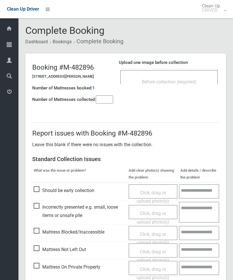
click at [183, 79] on span "Before collection (required)" at bounding box center [169, 81] width 55 height 5
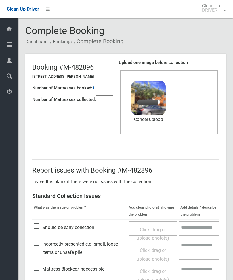
click at [105, 96] on input"] "number" at bounding box center [104, 100] width 17 height 8
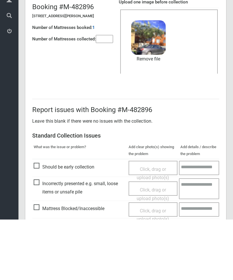
scroll to position [79, 0]
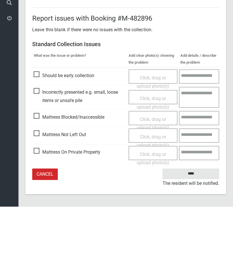
type input"] "*"
click at [190, 242] on input "****" at bounding box center [190, 247] width 57 height 11
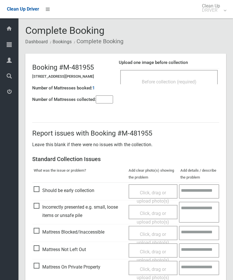
click at [108, 104] on input"] "number" at bounding box center [104, 100] width 17 height 8
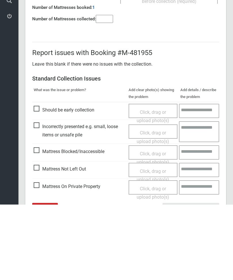
scroll to position [41, 0]
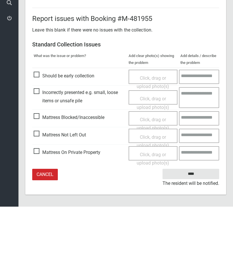
type input"] "*"
click at [39, 204] on span "Mattress Not Left Out" at bounding box center [60, 208] width 52 height 9
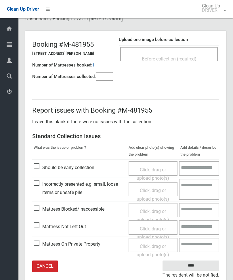
click at [154, 228] on span "Click, drag or upload photo(s)" at bounding box center [152, 233] width 32 height 14
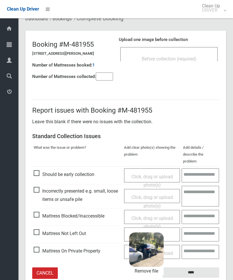
click at [196, 268] on input "****" at bounding box center [190, 273] width 57 height 11
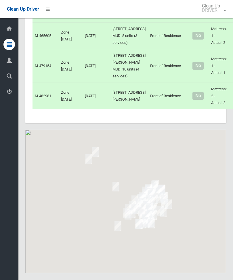
scroll to position [2527, 0]
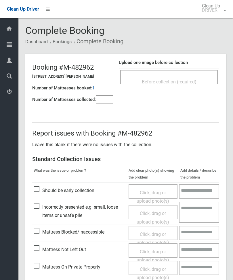
click at [200, 79] on div "Before collection (required)" at bounding box center [168, 81] width 85 height 11
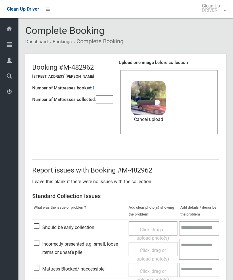
click at [106, 99] on input"] "number" at bounding box center [104, 100] width 17 height 8
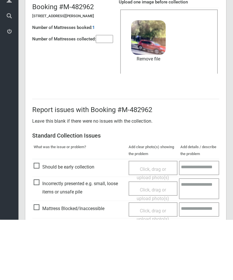
scroll to position [79, 0]
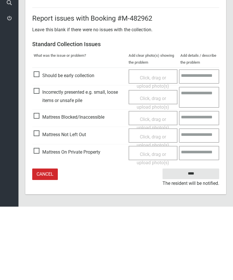
type input"] "*"
click at [195, 242] on input "****" at bounding box center [190, 247] width 57 height 11
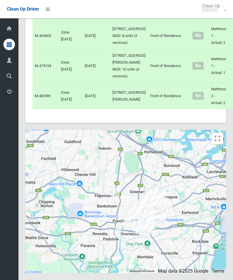
scroll to position [2598, 0]
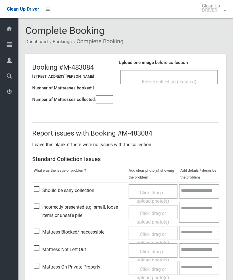
click at [101, 103] on input"] "number" at bounding box center [104, 100] width 17 height 8
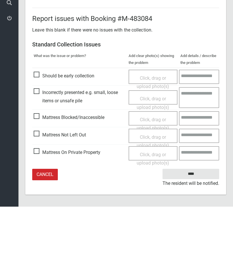
type input"] "*"
click at [39, 204] on span "Mattress Not Left Out" at bounding box center [60, 208] width 52 height 9
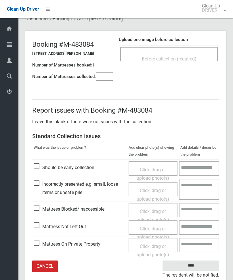
click at [156, 228] on span "Click, drag or upload photo(s)" at bounding box center [152, 233] width 32 height 14
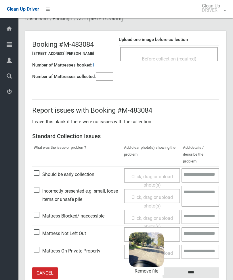
click at [197, 268] on input "****" at bounding box center [190, 273] width 57 height 11
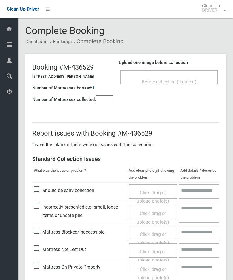
click at [203, 77] on div "Before collection (required)" at bounding box center [168, 81] width 85 height 11
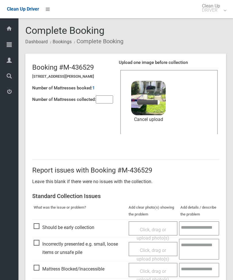
click at [108, 98] on input"] "number" at bounding box center [104, 100] width 17 height 8
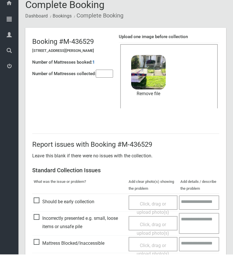
scroll to position [79, 0]
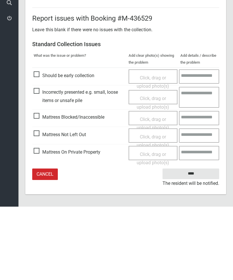
type input"] "*"
click at [194, 242] on input "****" at bounding box center [190, 247] width 57 height 11
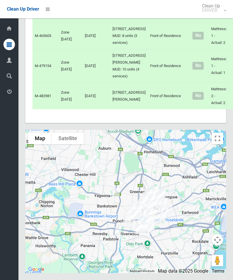
scroll to position [3291, 0]
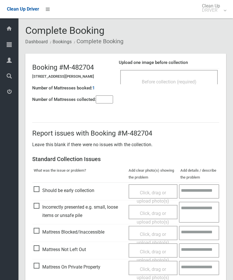
click at [201, 81] on div "Before collection (required)" at bounding box center [168, 81] width 85 height 11
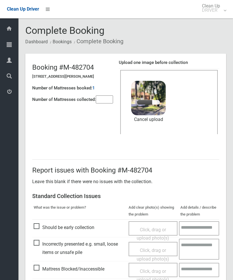
click at [108, 97] on input"] "number" at bounding box center [104, 100] width 17 height 8
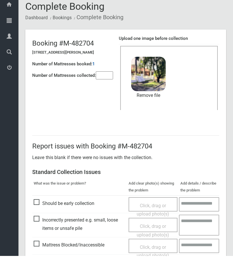
scroll to position [79, 0]
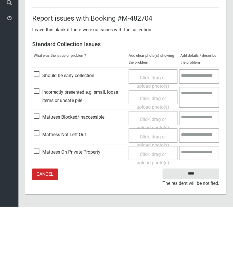
type input"] "*"
click at [194, 242] on input "****" at bounding box center [190, 247] width 57 height 11
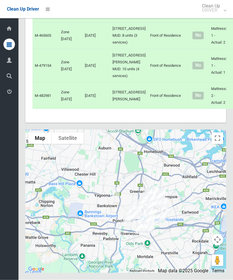
scroll to position [3250, 0]
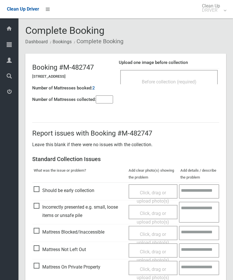
click at [187, 82] on span "Before collection (required)" at bounding box center [169, 81] width 55 height 5
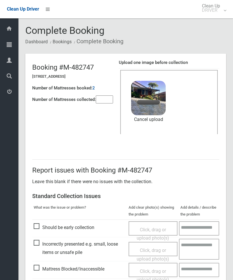
click at [106, 98] on input"] "number" at bounding box center [104, 100] width 17 height 8
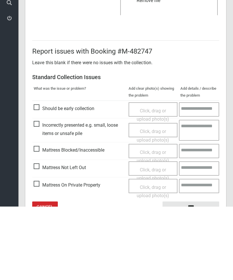
scroll to position [79, 0]
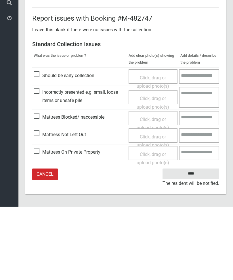
type input"] "*"
click at [193, 242] on input "****" at bounding box center [190, 247] width 57 height 11
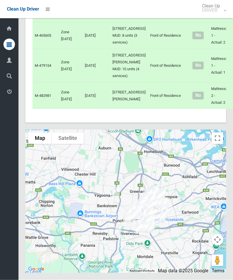
scroll to position [2900, 0]
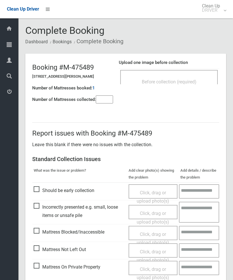
click at [191, 79] on span "Before collection (required)" at bounding box center [169, 81] width 55 height 5
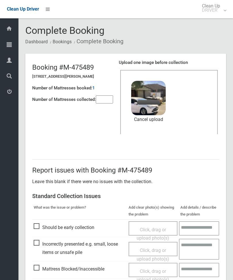
click at [112, 102] on input"] "number" at bounding box center [104, 100] width 17 height 8
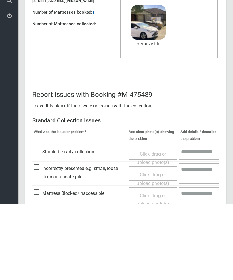
scroll to position [79, 0]
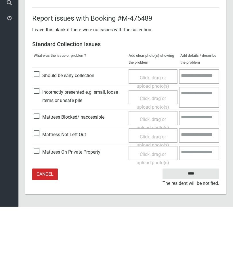
type input"] "*"
click at [194, 242] on input "****" at bounding box center [190, 247] width 57 height 11
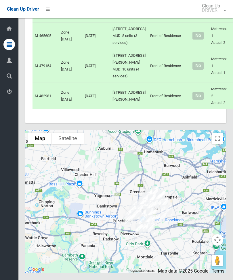
scroll to position [2851, 0]
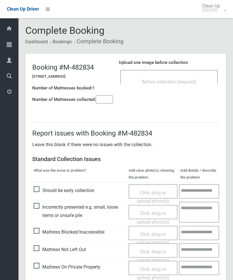
click at [198, 82] on div "Before collection (required)" at bounding box center [168, 81] width 85 height 11
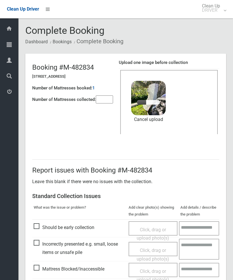
click at [102, 99] on input"] "number" at bounding box center [104, 100] width 17 height 8
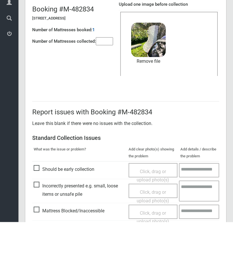
scroll to position [79, 0]
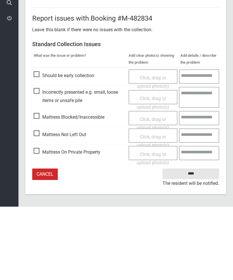
type input"] "*"
click at [198, 242] on input "****" at bounding box center [190, 247] width 57 height 11
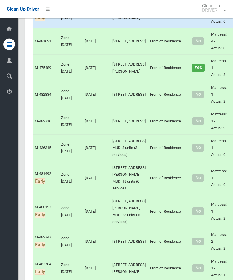
scroll to position [1970, 0]
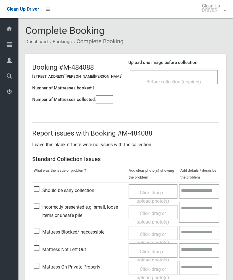
click at [181, 77] on div "Before collection (required)" at bounding box center [173, 81] width 75 height 11
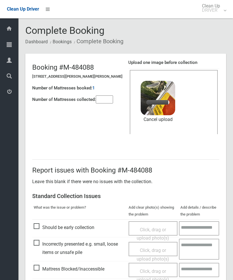
click at [109, 100] on input"] "number" at bounding box center [104, 100] width 17 height 8
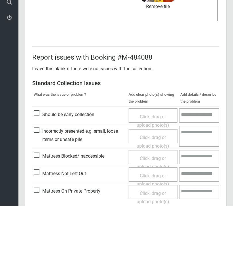
scroll to position [79, 0]
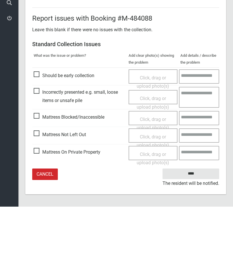
type input"] "*"
click at [197, 242] on input "****" at bounding box center [190, 247] width 57 height 11
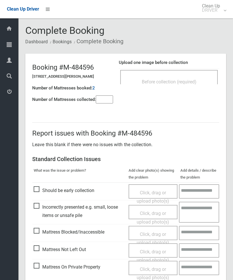
click at [107, 101] on input"] "number" at bounding box center [104, 100] width 17 height 8
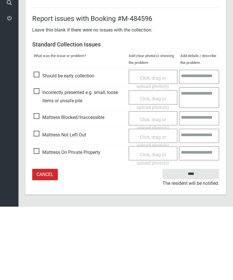
type input"] "*"
click at [38, 204] on span "Mattress Not Left Out" at bounding box center [60, 208] width 52 height 9
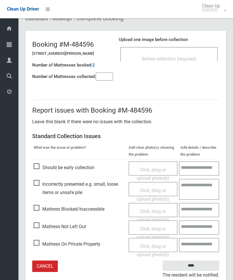
click at [160, 230] on span "Click, drag or upload photo(s)" at bounding box center [152, 233] width 32 height 14
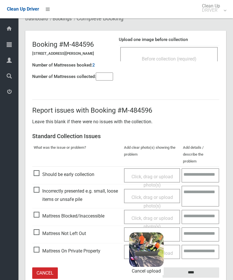
click at [223, 272] on div "Report issues with Booking #M-484596 Leave this blank if there were no issues w…" at bounding box center [125, 190] width 200 height 208
click at [202, 268] on input "****" at bounding box center [190, 273] width 57 height 11
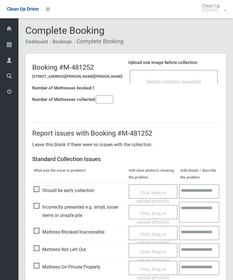
click at [192, 76] on div "Before collection (required)" at bounding box center [173, 81] width 75 height 11
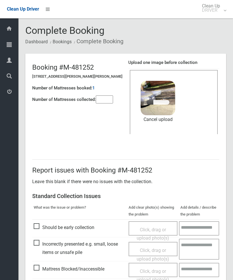
click at [110, 96] on input"] "number" at bounding box center [104, 100] width 17 height 8
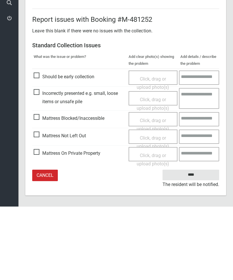
scroll to position [79, 0]
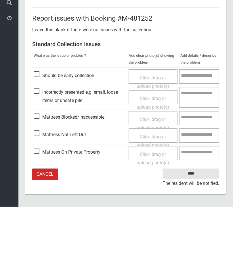
type input"] "*"
click at [192, 242] on input "****" at bounding box center [190, 247] width 57 height 11
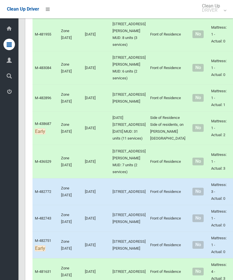
scroll to position [1722, 0]
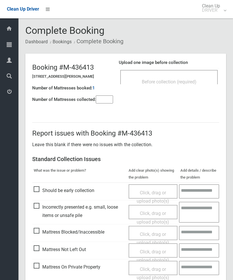
click at [102, 104] on input"] "number" at bounding box center [104, 100] width 17 height 8
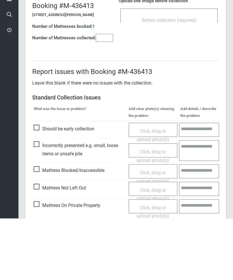
scroll to position [41, 0]
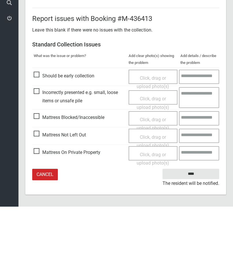
type input"] "*"
click at [40, 204] on span "Mattress Not Left Out" at bounding box center [60, 208] width 52 height 9
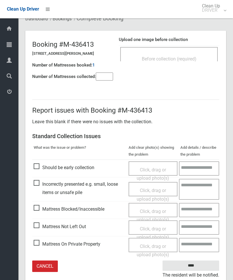
click at [159, 226] on span "Click, drag or upload photo(s)" at bounding box center [152, 233] width 32 height 14
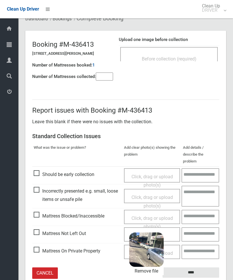
click at [202, 268] on input "****" at bounding box center [190, 273] width 57 height 11
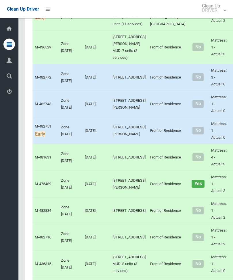
scroll to position [1861, 0]
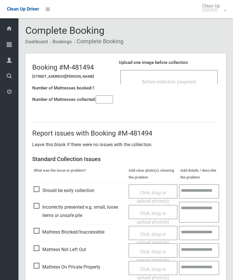
click at [186, 85] on div "Before collection (required)" at bounding box center [168, 81] width 85 height 11
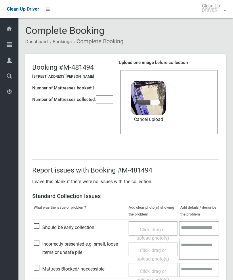
click at [111, 103] on input"] "number" at bounding box center [104, 100] width 17 height 8
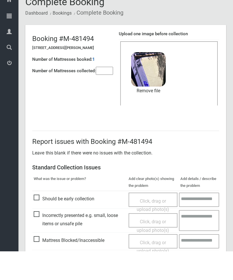
scroll to position [79, 0]
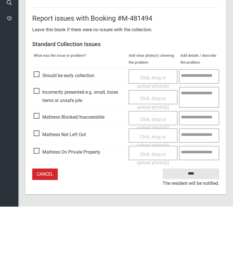
type input"] "*"
click at [194, 242] on input "****" at bounding box center [190, 247] width 57 height 11
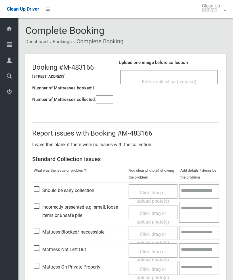
click at [188, 106] on header "Booking #M-483166 [STREET_ADDRESS] Number of Mattresses booked: 1 Number of Mat…" at bounding box center [125, 81] width 200 height 55
click at [199, 70] on div "Before collection (required)" at bounding box center [168, 77] width 97 height 14
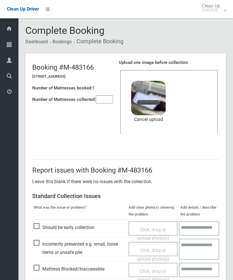
click at [104, 99] on input"] "number" at bounding box center [104, 100] width 17 height 8
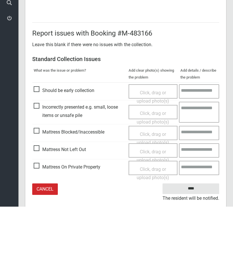
scroll to position [79, 0]
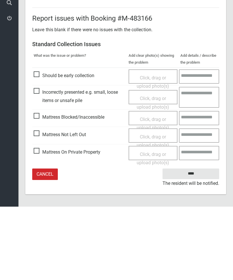
type input"] "*"
click at [197, 242] on input "****" at bounding box center [190, 247] width 57 height 11
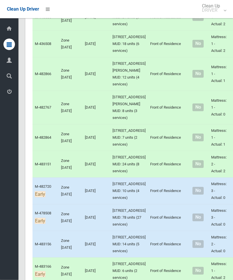
scroll to position [842, 0]
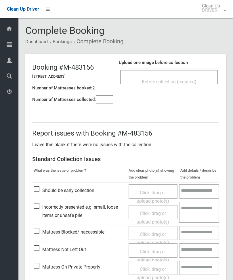
click at [106, 104] on input"] "number" at bounding box center [104, 100] width 17 height 8
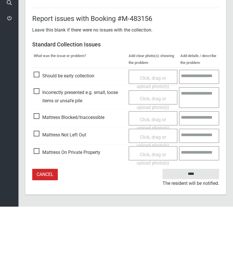
type input"] "*"
click at [41, 204] on span "Mattress Not Left Out" at bounding box center [60, 208] width 52 height 9
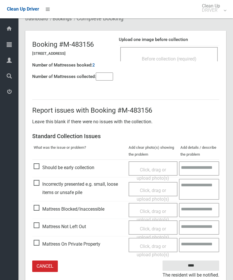
click at [157, 231] on div "Click, drag or upload photo(s)" at bounding box center [153, 233] width 40 height 17
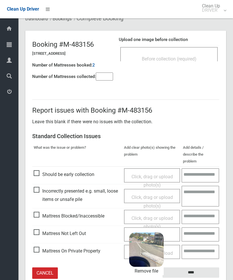
click at [202, 268] on input "****" at bounding box center [190, 273] width 57 height 11
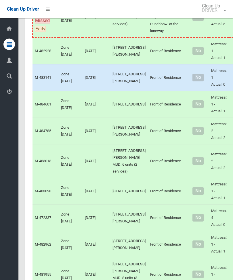
scroll to position [1499, 0]
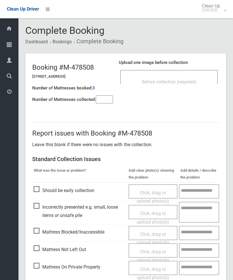
click at [181, 80] on span "Before collection (required)" at bounding box center [169, 81] width 55 height 5
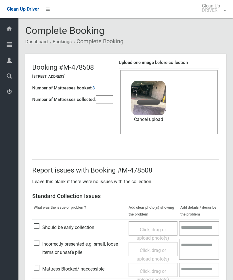
click at [106, 100] on input"] "number" at bounding box center [104, 100] width 17 height 8
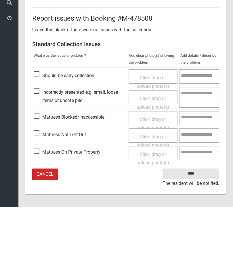
type input"] "*"
click at [193, 242] on input "****" at bounding box center [190, 247] width 57 height 11
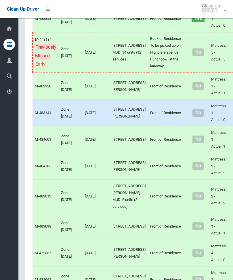
scroll to position [1463, 0]
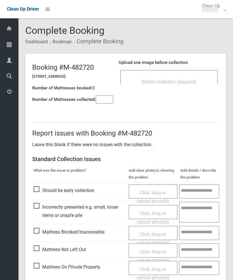
click at [191, 90] on div "Upload one image before collection Before collection (required)" at bounding box center [169, 75] width 100 height 36
click at [200, 73] on div "Before collection (required)" at bounding box center [168, 77] width 97 height 14
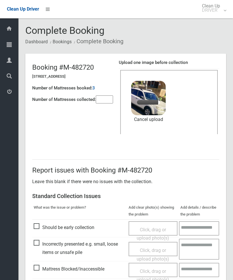
click at [106, 103] on input"] "number" at bounding box center [104, 100] width 17 height 8
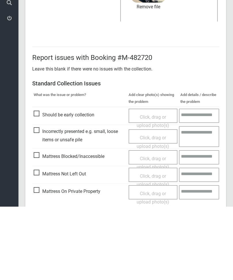
scroll to position [79, 0]
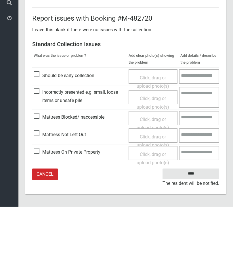
type input"] "*"
click at [198, 242] on input "****" at bounding box center [190, 247] width 57 height 11
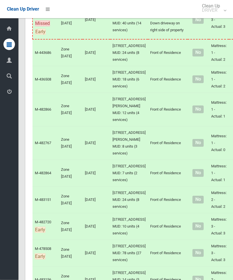
scroll to position [807, 0]
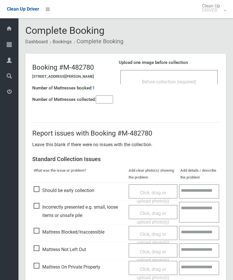
click at [184, 86] on div "Before collection (required)" at bounding box center [168, 81] width 85 height 11
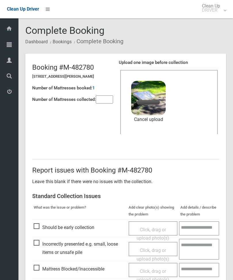
click at [108, 96] on input"] "number" at bounding box center [104, 100] width 17 height 8
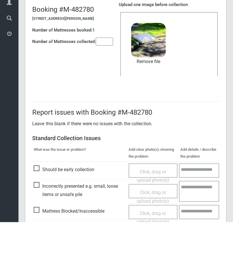
scroll to position [79, 0]
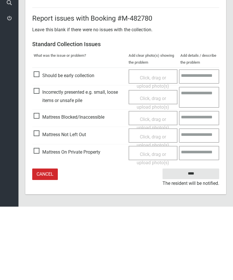
type input"] "*"
click at [196, 242] on input "****" at bounding box center [190, 247] width 57 height 11
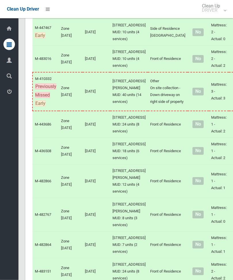
scroll to position [735, 0]
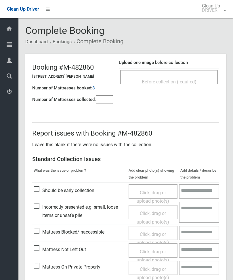
click at [100, 104] on input"] "number" at bounding box center [104, 100] width 17 height 8
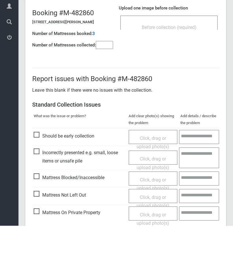
scroll to position [41, 0]
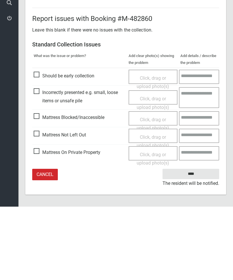
type input"] "*"
click at [40, 204] on span "Mattress Not Left Out" at bounding box center [60, 208] width 52 height 9
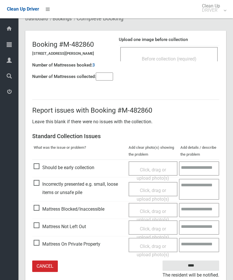
click at [158, 226] on span "Click, drag or upload photo(s)" at bounding box center [152, 233] width 32 height 14
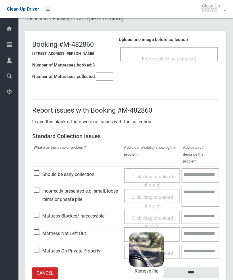
click at [202, 269] on input "****" at bounding box center [190, 273] width 57 height 11
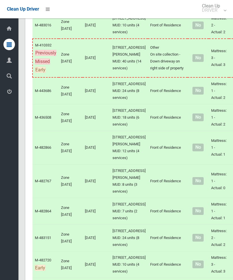
scroll to position [819, 0]
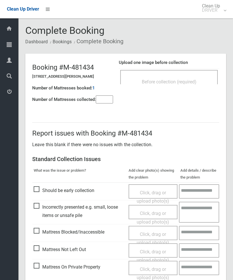
click at [191, 90] on div "Upload one image before collection Before collection (required)" at bounding box center [169, 75] width 100 height 36
click at [192, 78] on div "Before collection (required)" at bounding box center [168, 81] width 85 height 11
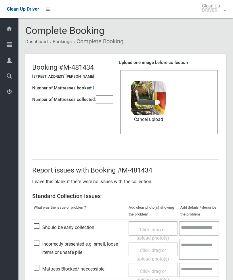
click at [111, 98] on input"] "number" at bounding box center [104, 100] width 17 height 8
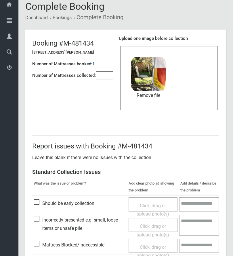
scroll to position [79, 0]
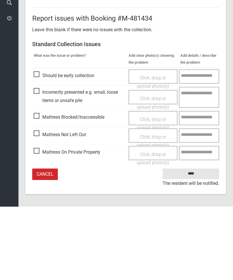
type input"] "*"
click at [197, 242] on input "****" at bounding box center [190, 247] width 57 height 11
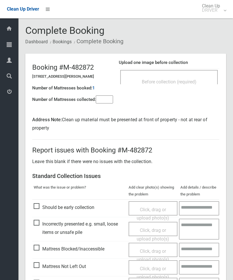
click at [190, 80] on span "Before collection (required)" at bounding box center [169, 81] width 55 height 5
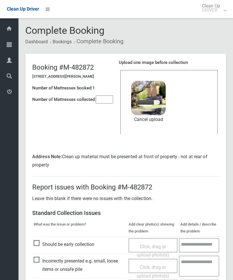
click at [108, 101] on input"] "number" at bounding box center [104, 100] width 17 height 8
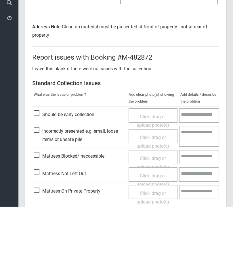
scroll to position [95, 0]
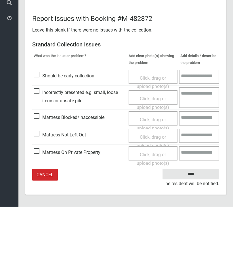
type input"] "*"
click at [195, 243] on input "****" at bounding box center [190, 248] width 57 height 11
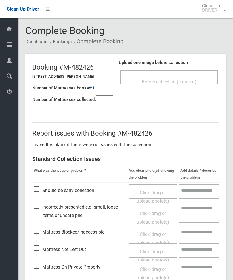
click at [99, 99] on input"] "number" at bounding box center [104, 100] width 17 height 8
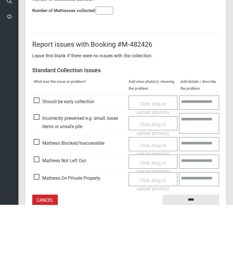
scroll to position [41, 0]
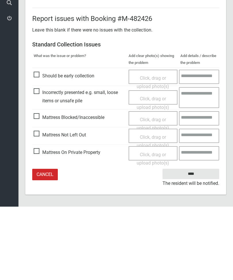
type input"] "*"
click at [38, 204] on span "Mattress Not Left Out" at bounding box center [60, 208] width 52 height 9
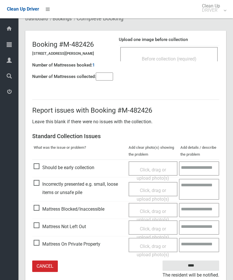
click at [154, 226] on span "Click, drag or upload photo(s)" at bounding box center [152, 233] width 32 height 14
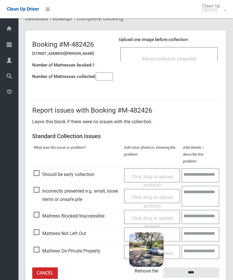
click at [202, 268] on input "****" at bounding box center [190, 273] width 57 height 11
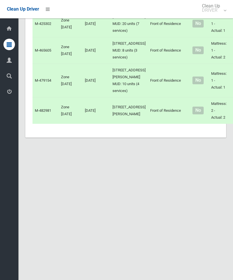
scroll to position [2373, 0]
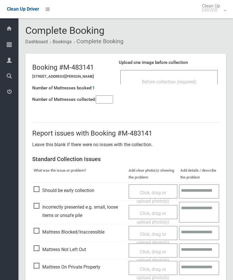
click at [104, 101] on input"] "number" at bounding box center [104, 100] width 17 height 8
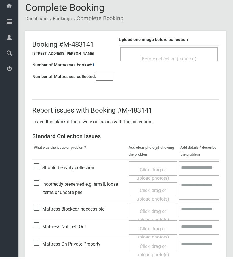
scroll to position [41, 0]
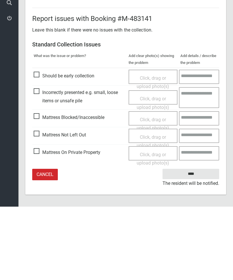
type input"] "*"
click at [38, 204] on span "Mattress Not Left Out" at bounding box center [60, 208] width 52 height 9
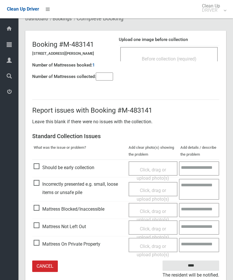
click at [156, 229] on span "Click, drag or upload photo(s)" at bounding box center [152, 233] width 32 height 14
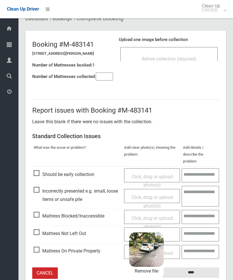
click at [201, 268] on input "****" at bounding box center [190, 273] width 57 height 11
